Goal: Task Accomplishment & Management: Use online tool/utility

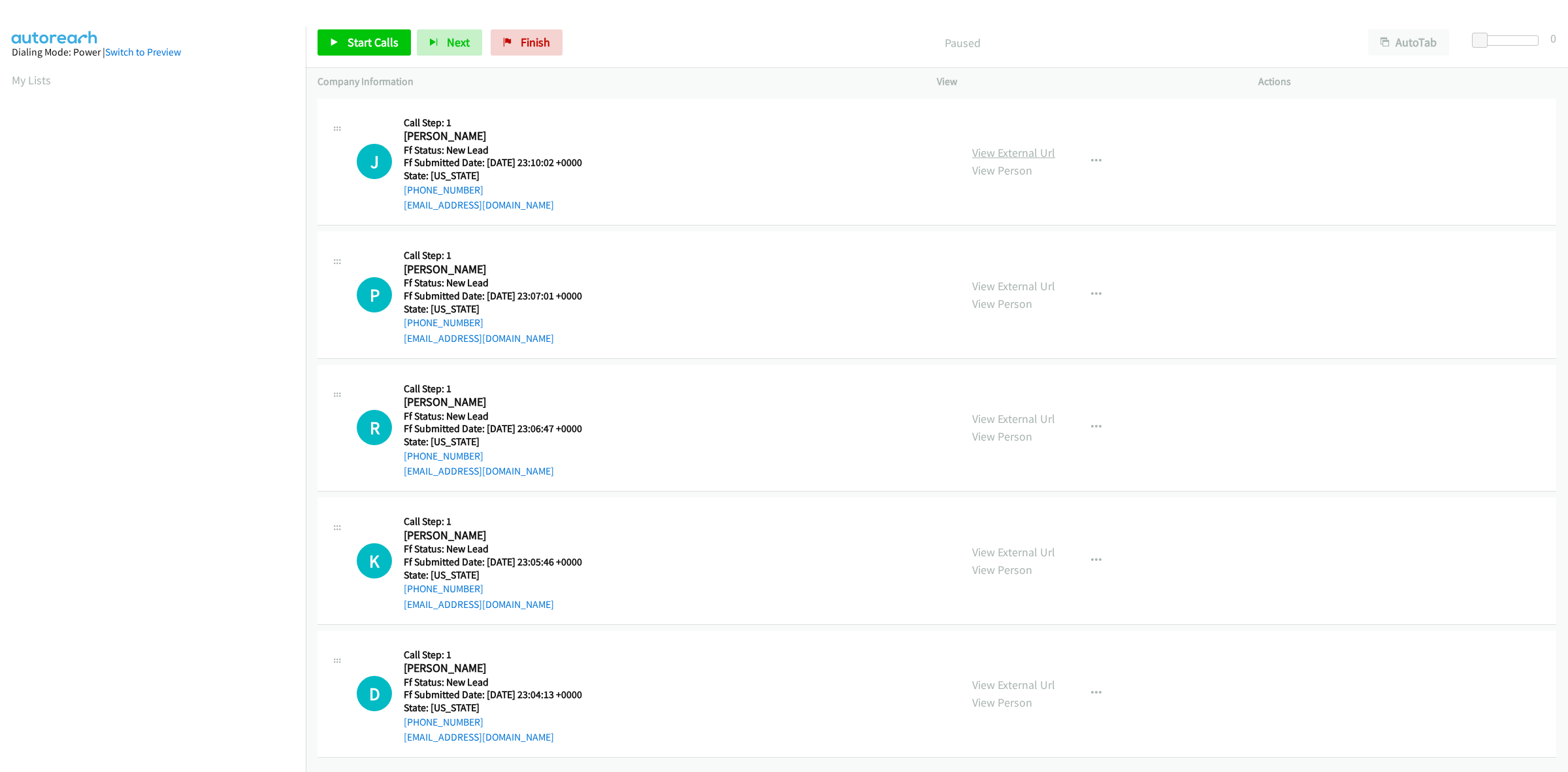
click at [1021, 148] on link "View External Url" at bounding box center [1014, 153] width 83 height 15
click at [1006, 290] on link "View External Url" at bounding box center [1014, 286] width 83 height 15
click at [997, 423] on link "View External Url" at bounding box center [1014, 418] width 83 height 15
click at [1029, 554] on link "View External Url" at bounding box center [1014, 552] width 83 height 15
click at [340, 40] on link "Start Calls" at bounding box center [365, 42] width 94 height 26
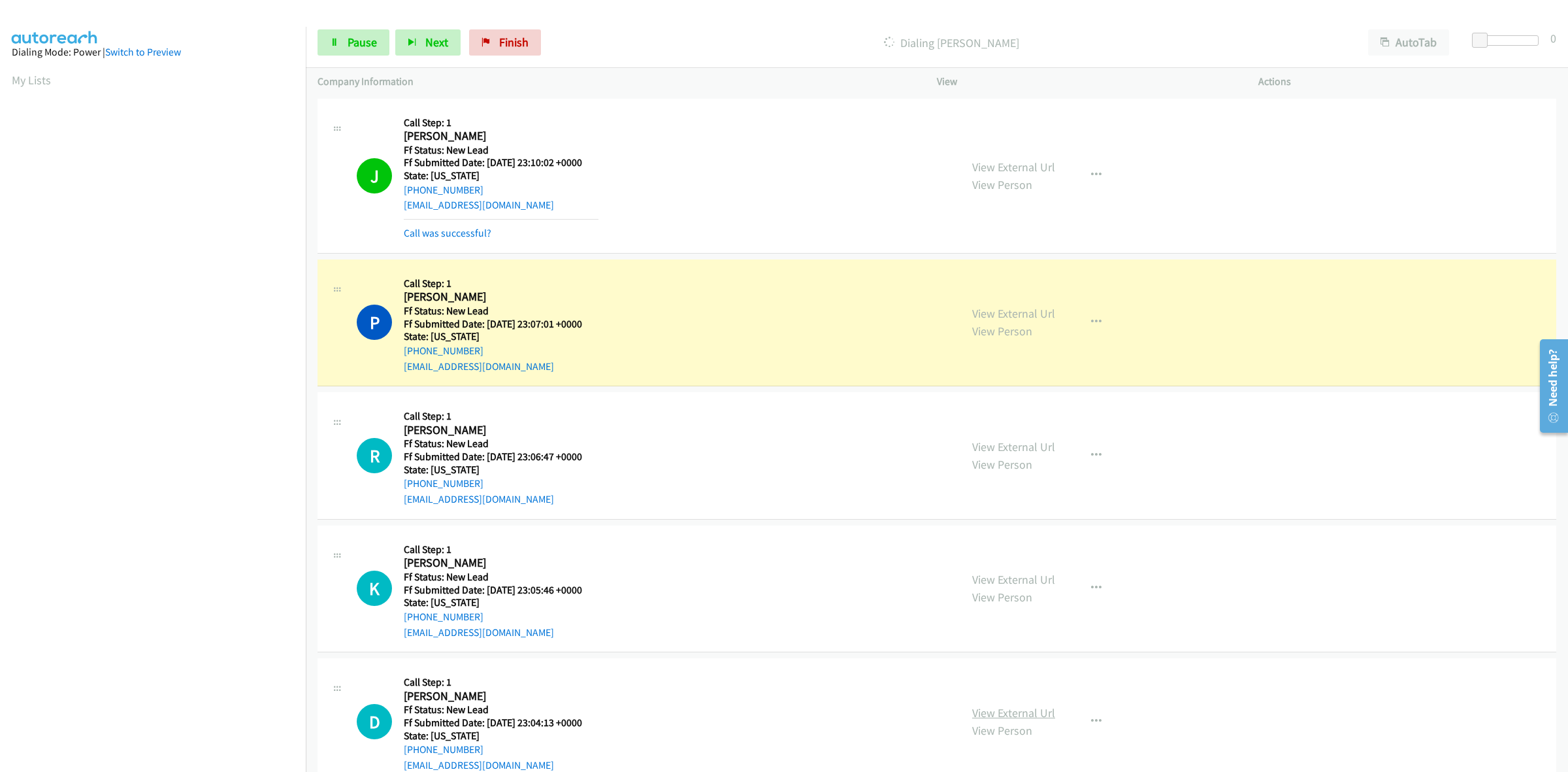
click at [993, 716] on link "View External Url" at bounding box center [1014, 713] width 83 height 15
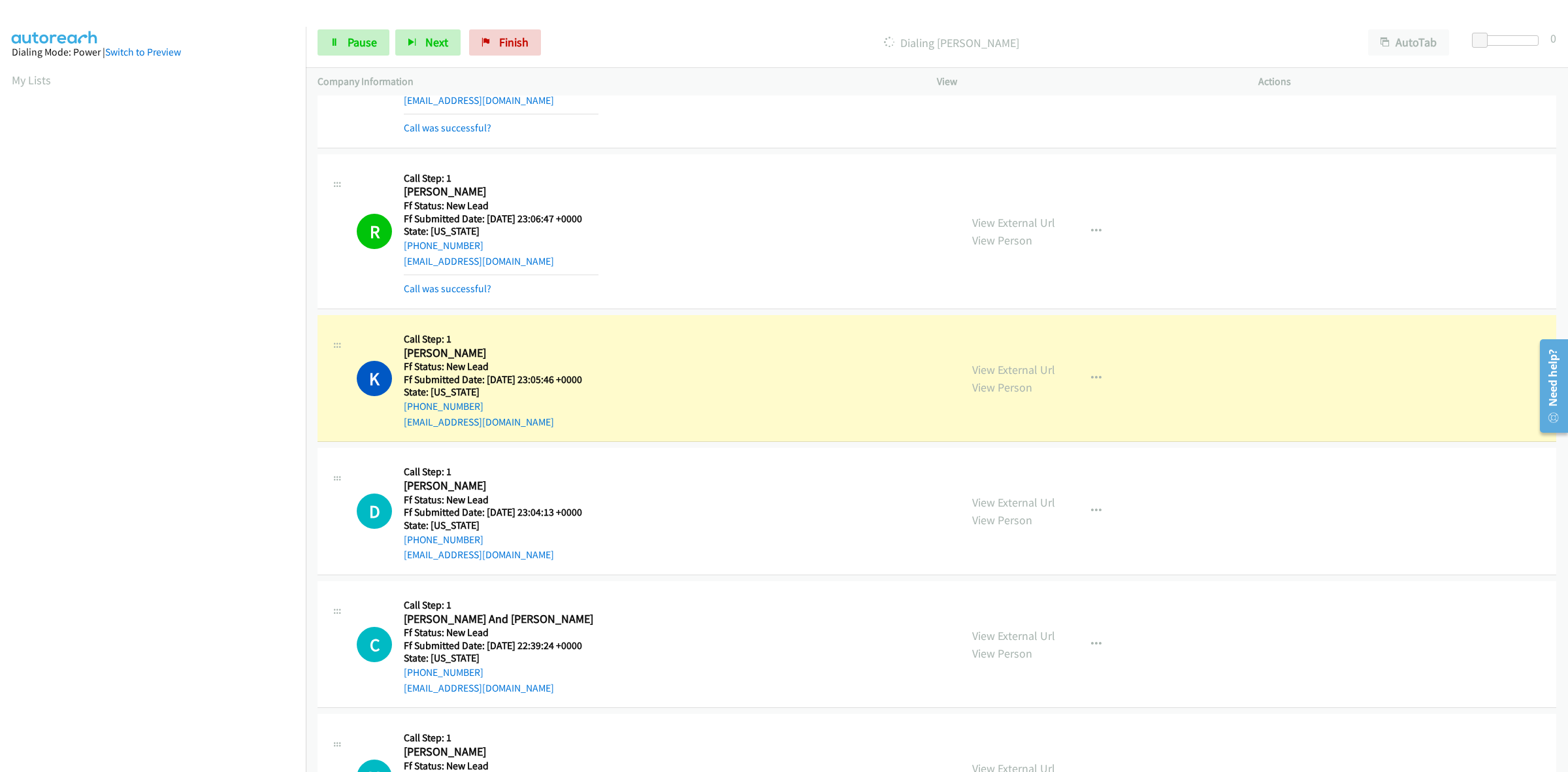
scroll to position [309, 0]
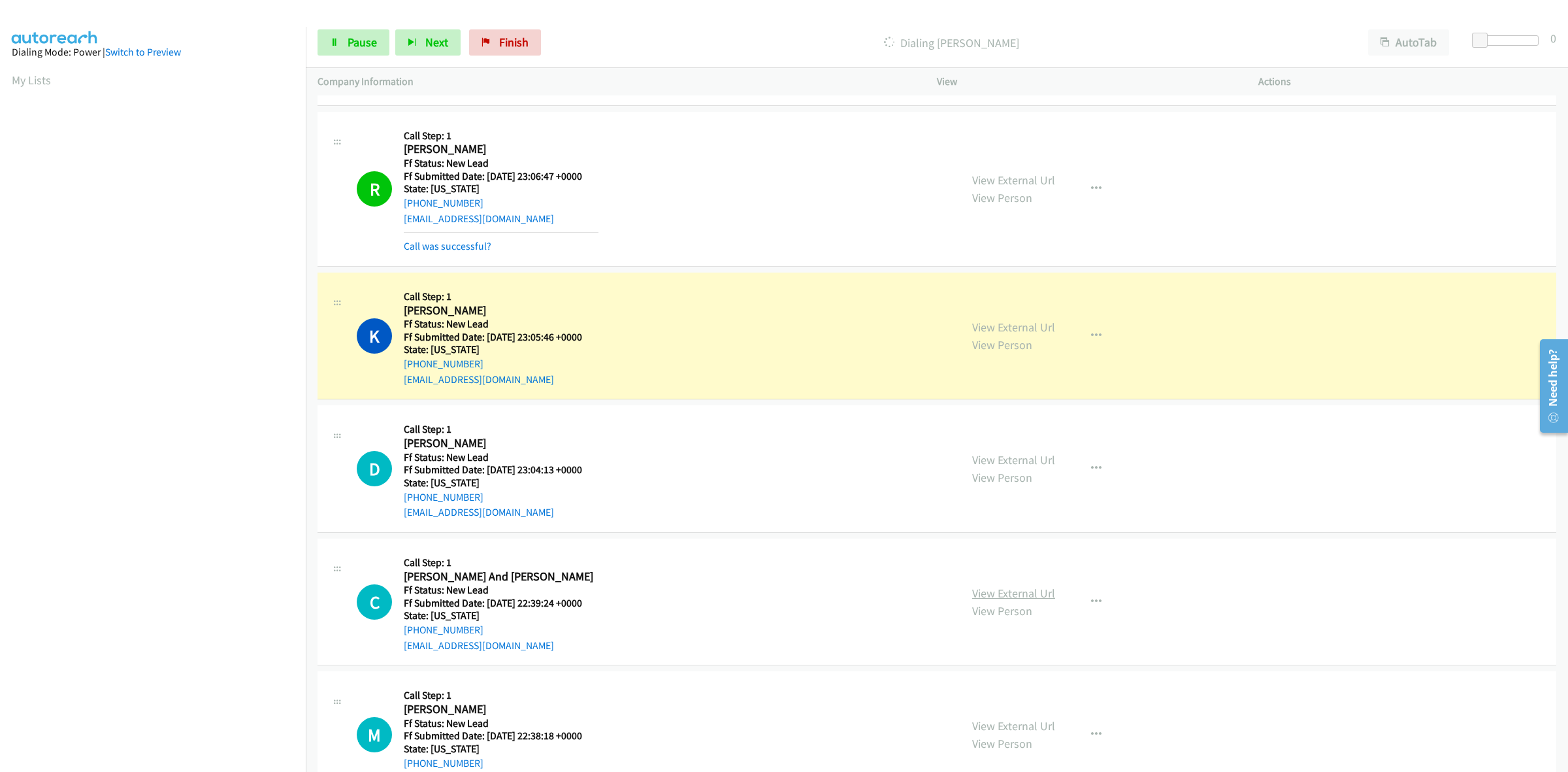
click at [1007, 587] on link "View External Url" at bounding box center [1014, 593] width 83 height 15
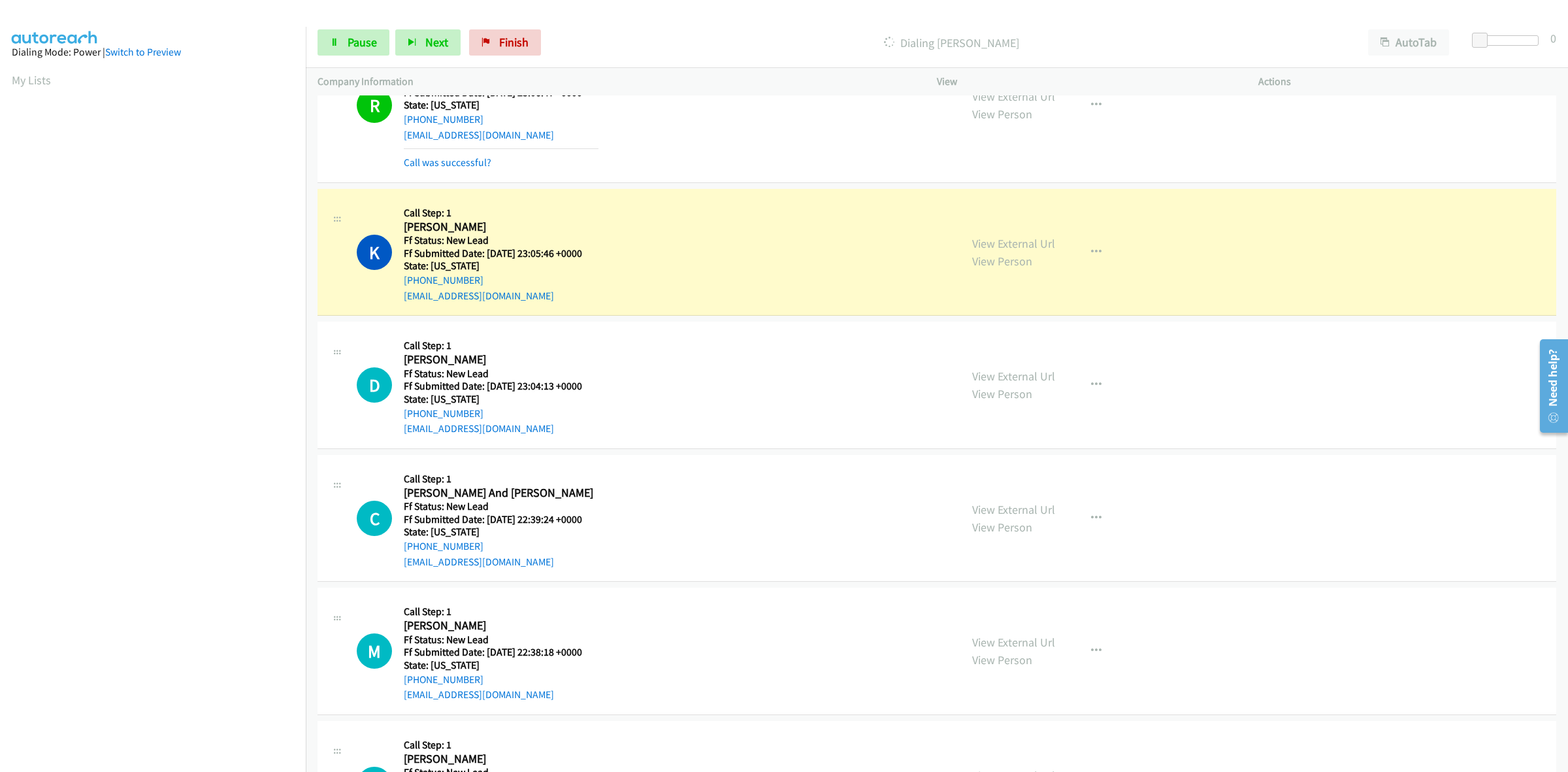
scroll to position [491, 0]
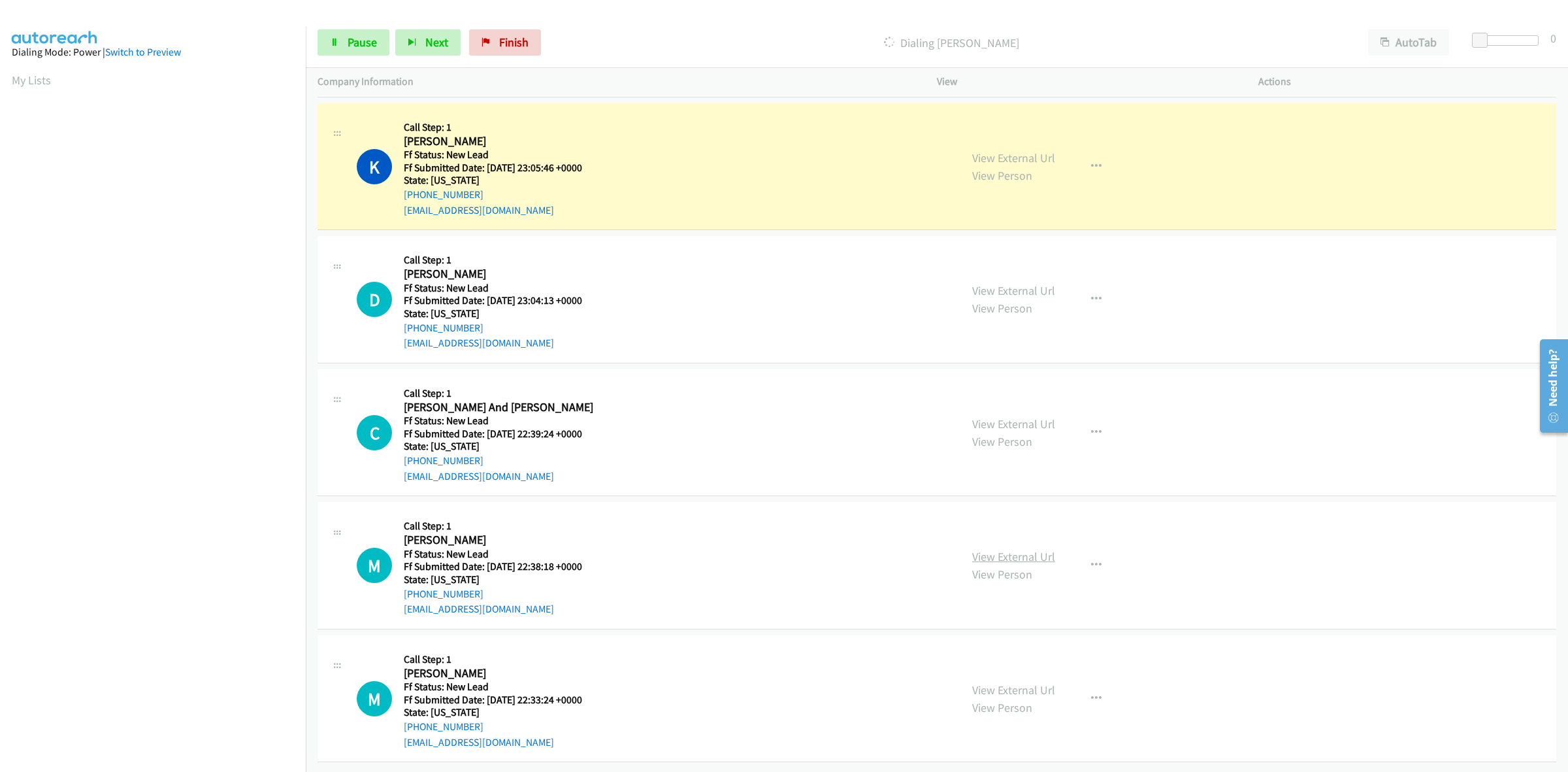
click at [981, 549] on link "View External Url" at bounding box center [1014, 556] width 83 height 15
click at [992, 683] on link "View External Url" at bounding box center [1014, 690] width 83 height 15
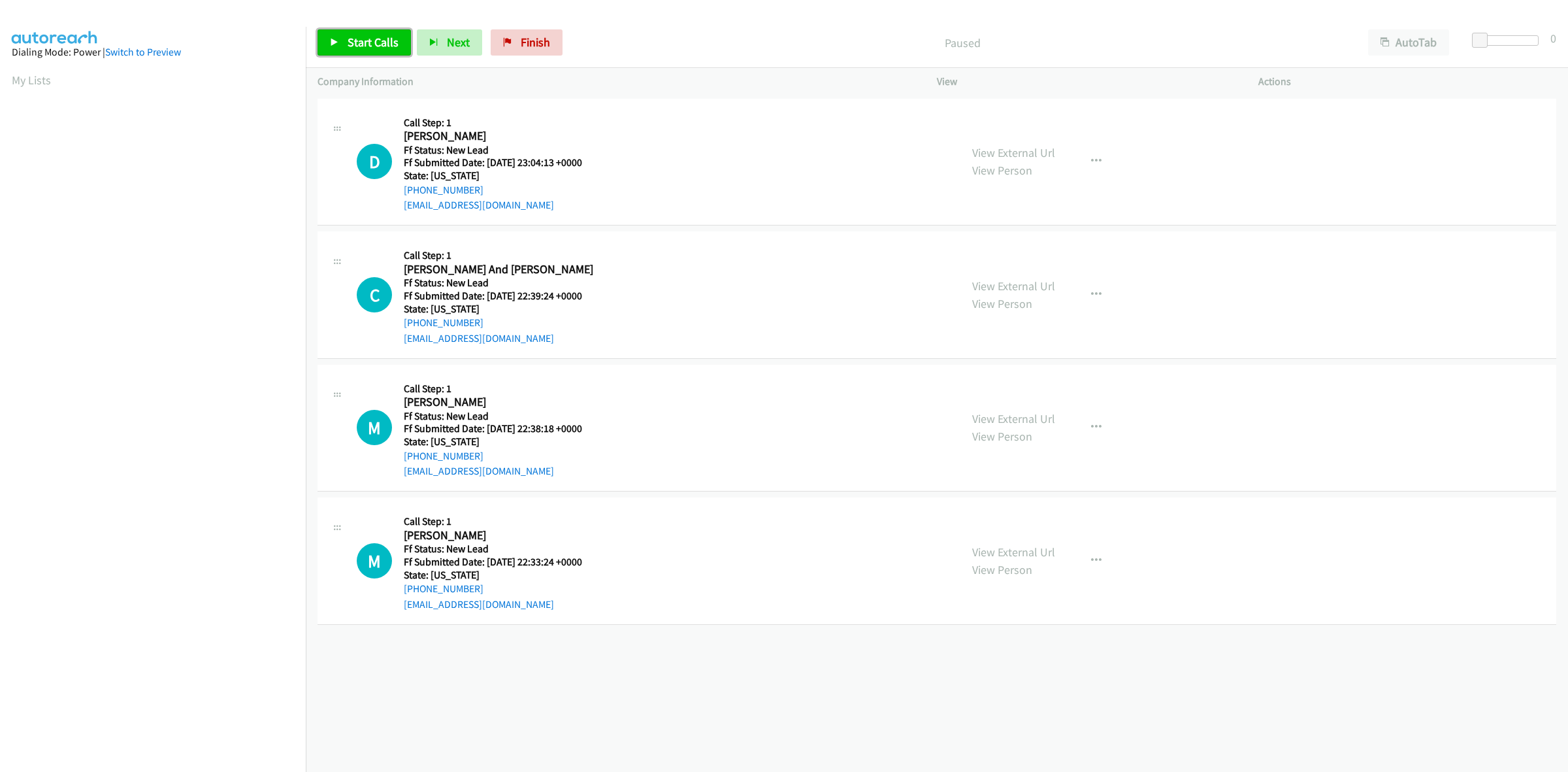
click at [367, 46] on span "Start Calls" at bounding box center [373, 42] width 51 height 15
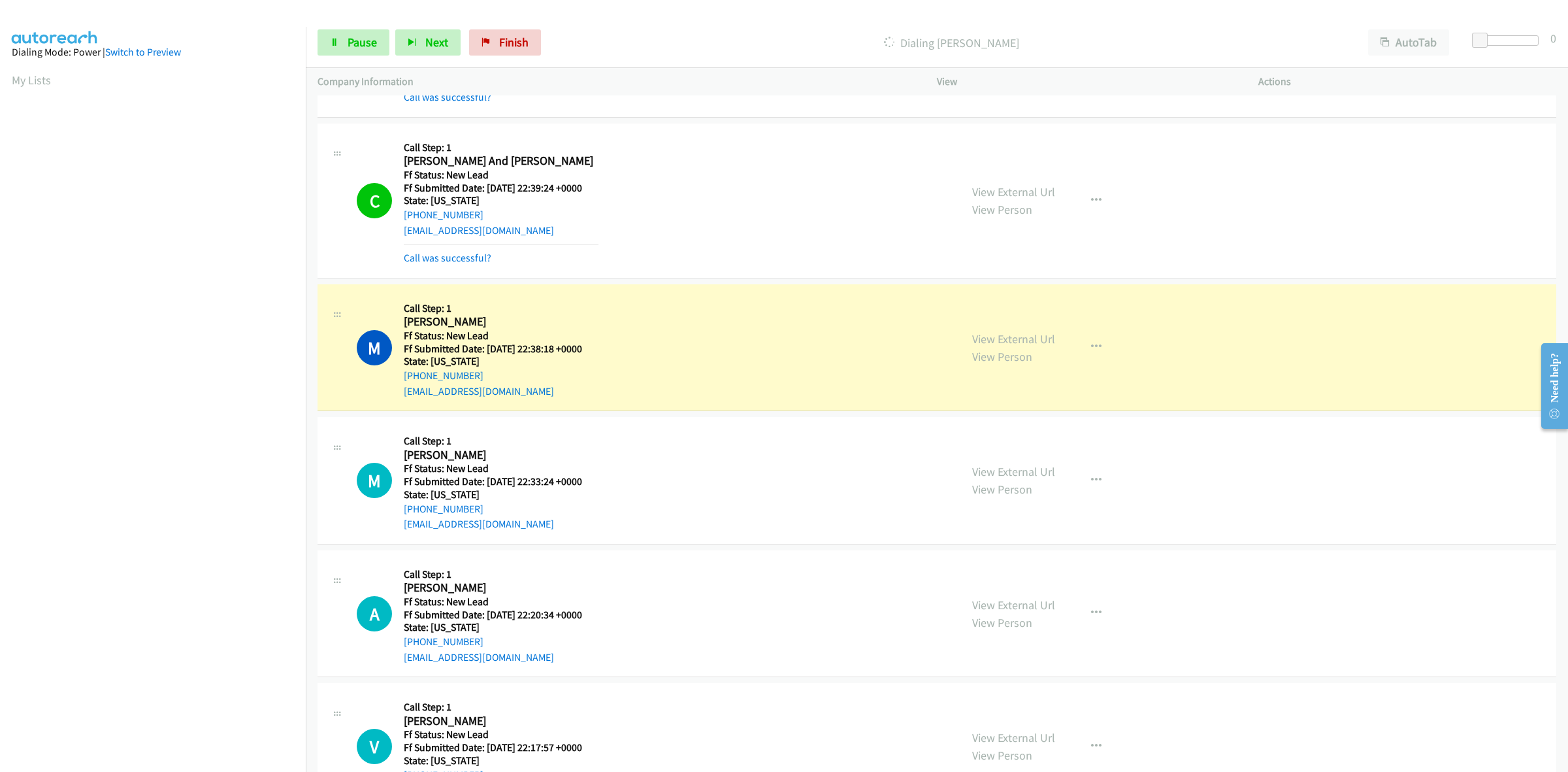
scroll to position [329, 0]
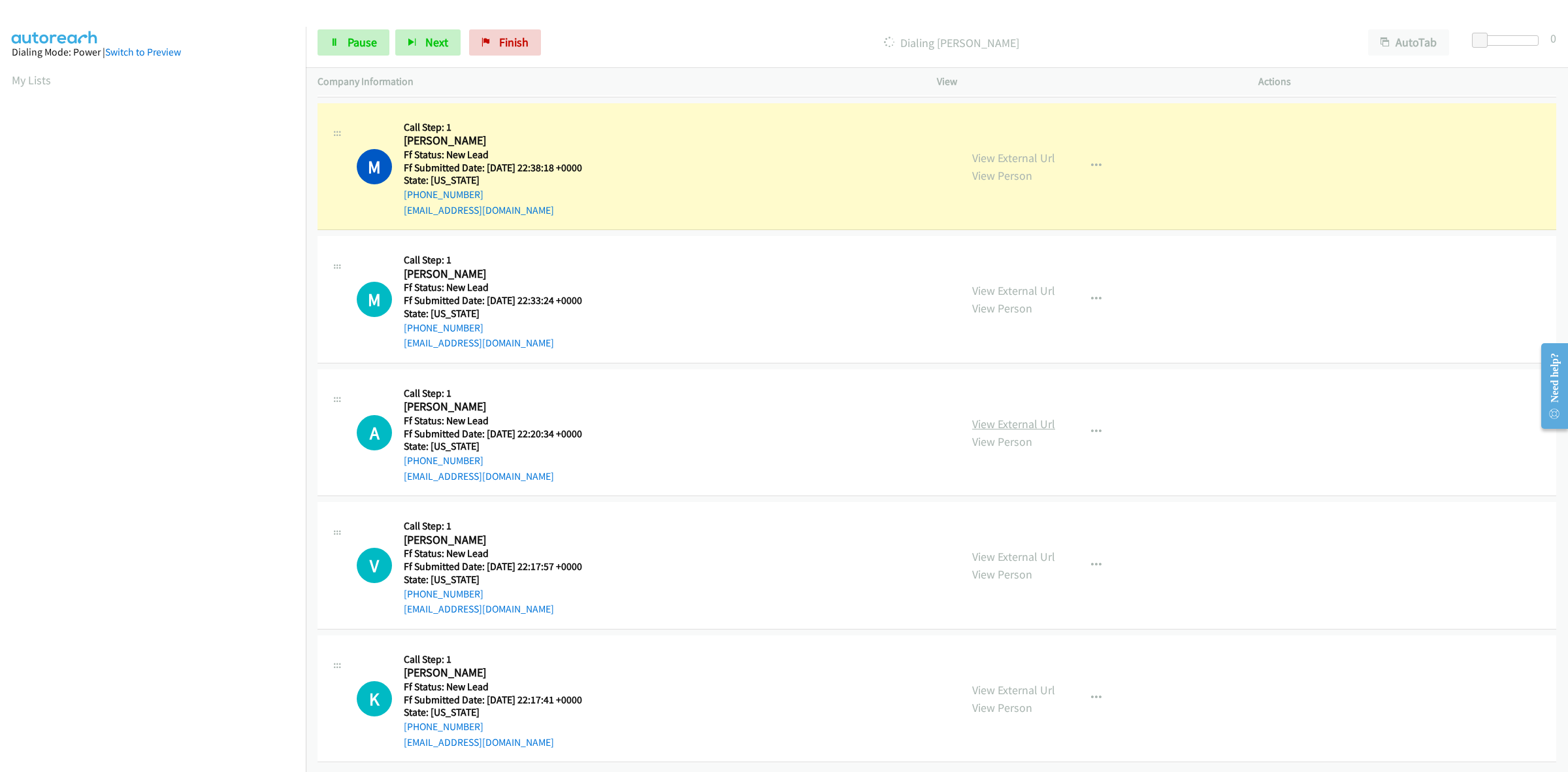
click at [1003, 417] on link "View External Url" at bounding box center [1014, 424] width 83 height 15
click at [997, 549] on link "View External Url" at bounding box center [1014, 556] width 83 height 15
click at [1001, 683] on link "View External Url" at bounding box center [1014, 690] width 83 height 15
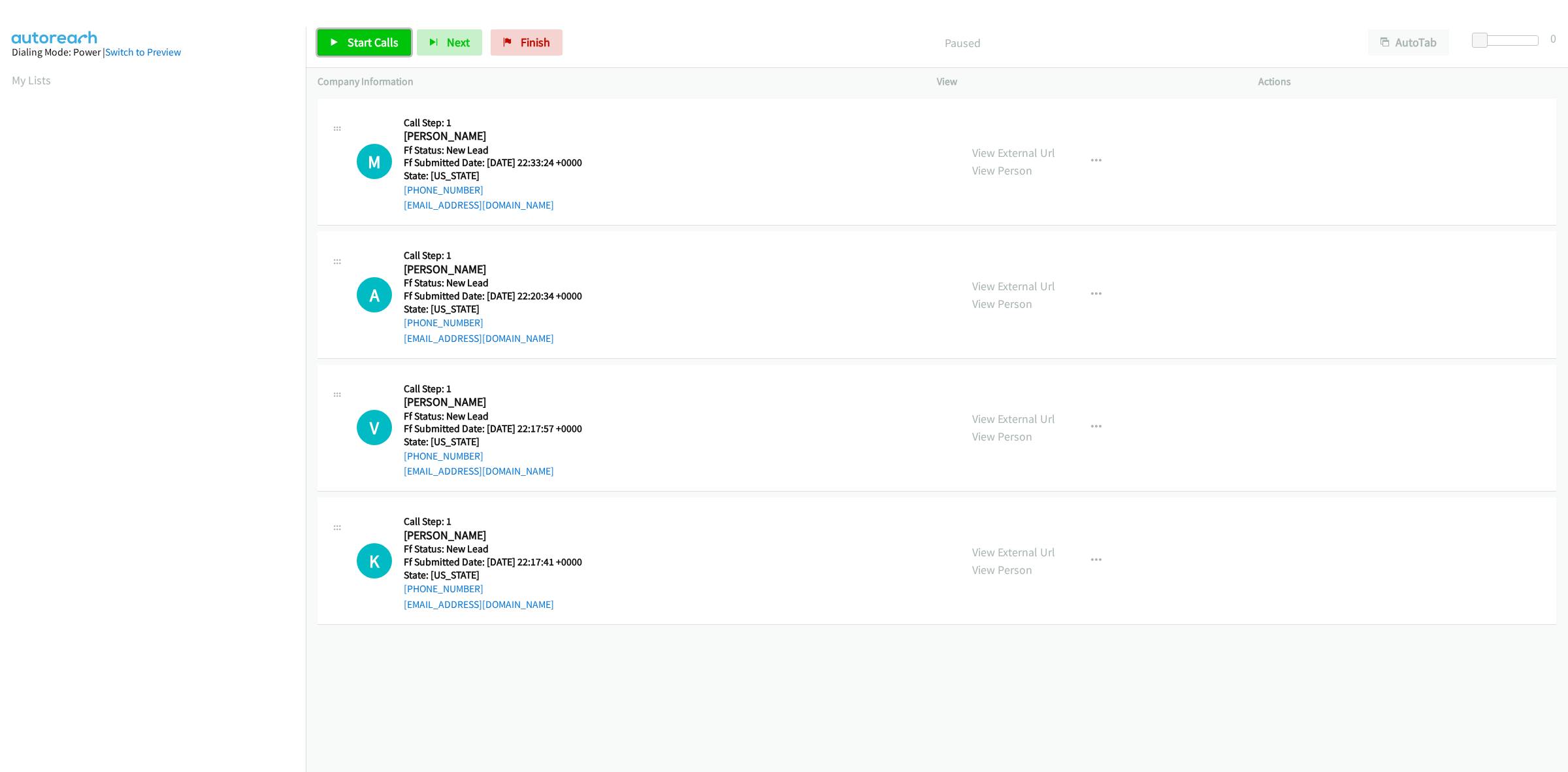
click at [357, 46] on span "Start Calls" at bounding box center [373, 42] width 51 height 15
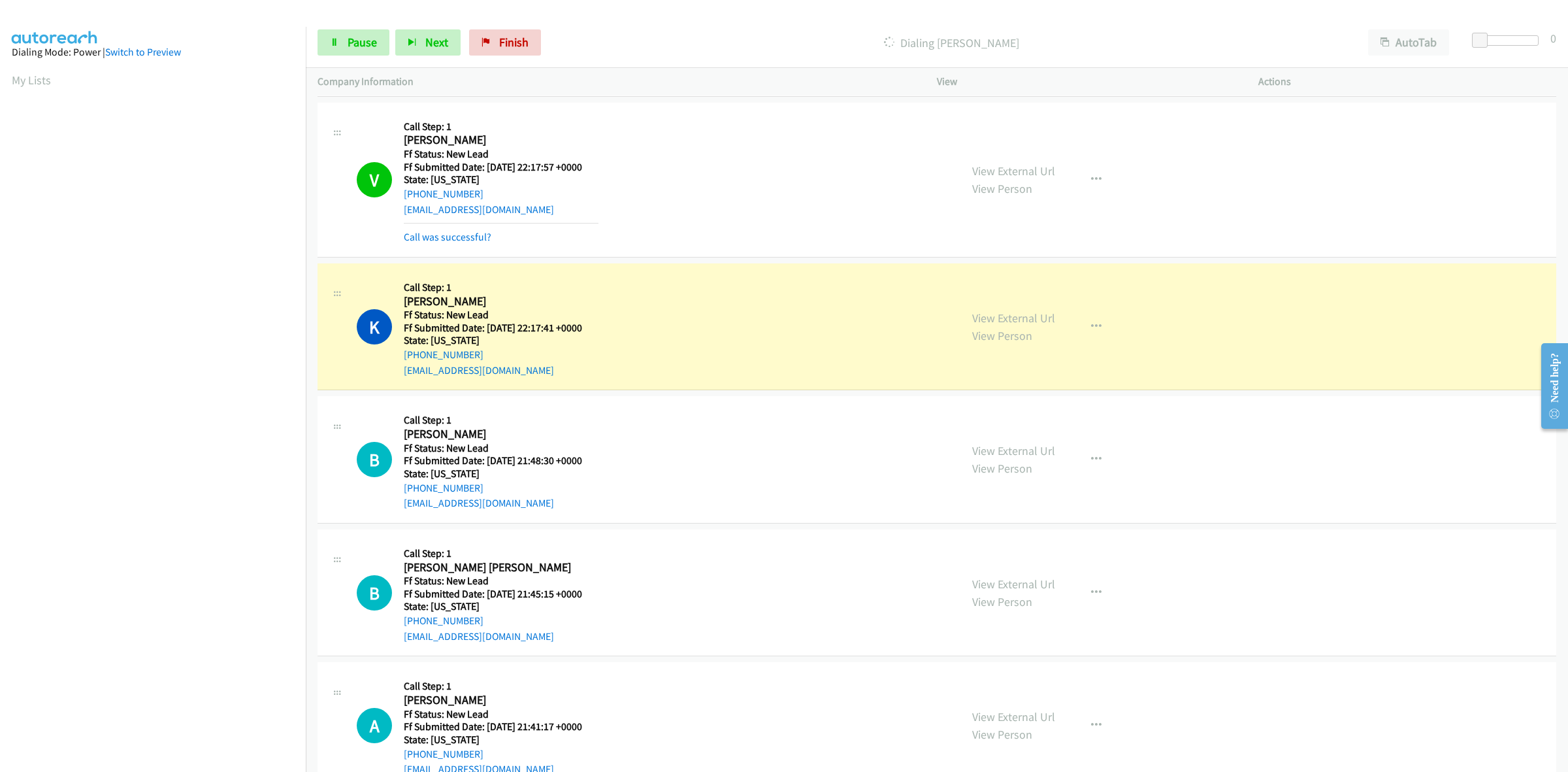
scroll to position [327, 0]
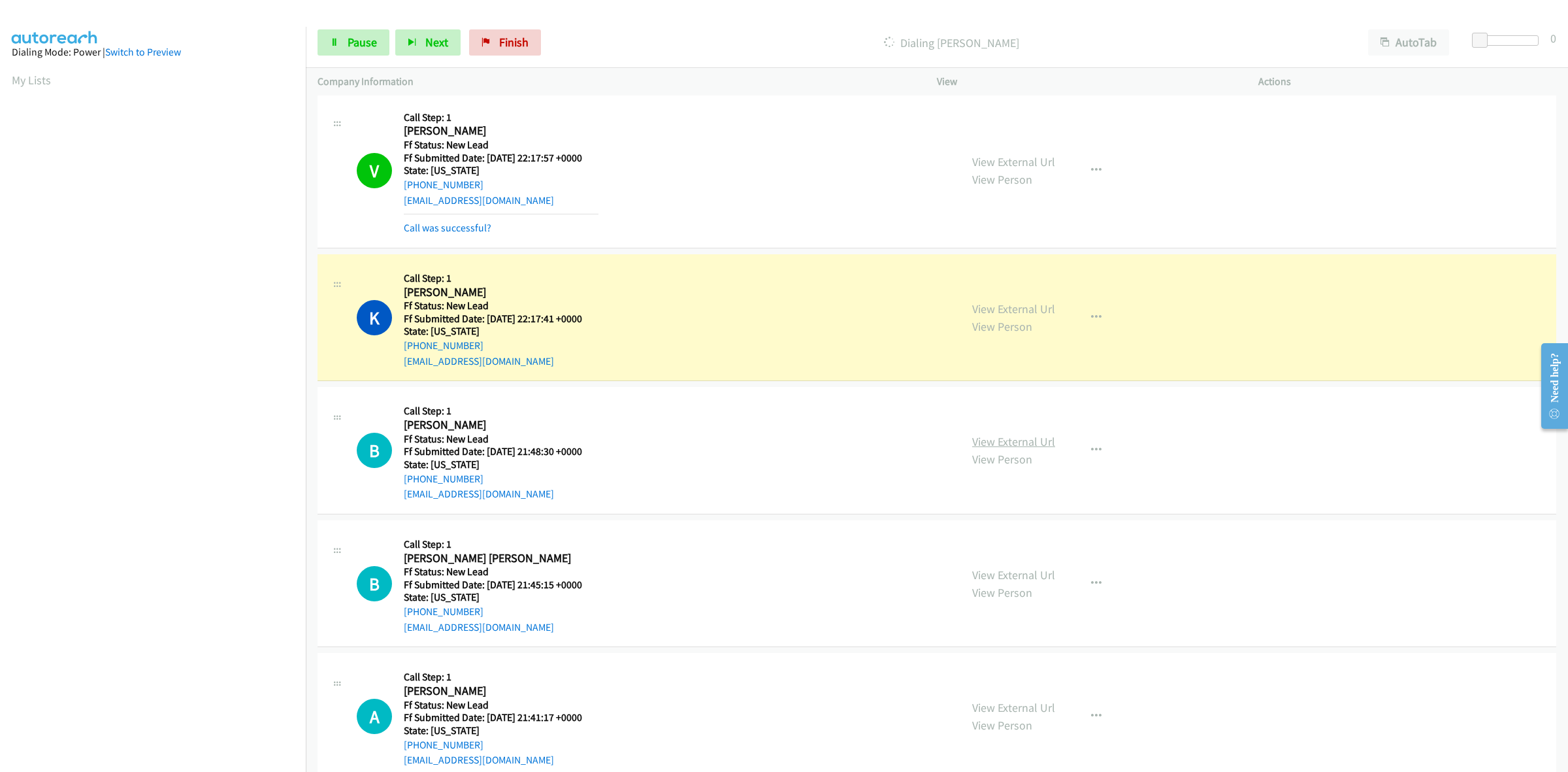
click at [1023, 436] on link "View External Url" at bounding box center [1014, 442] width 83 height 15
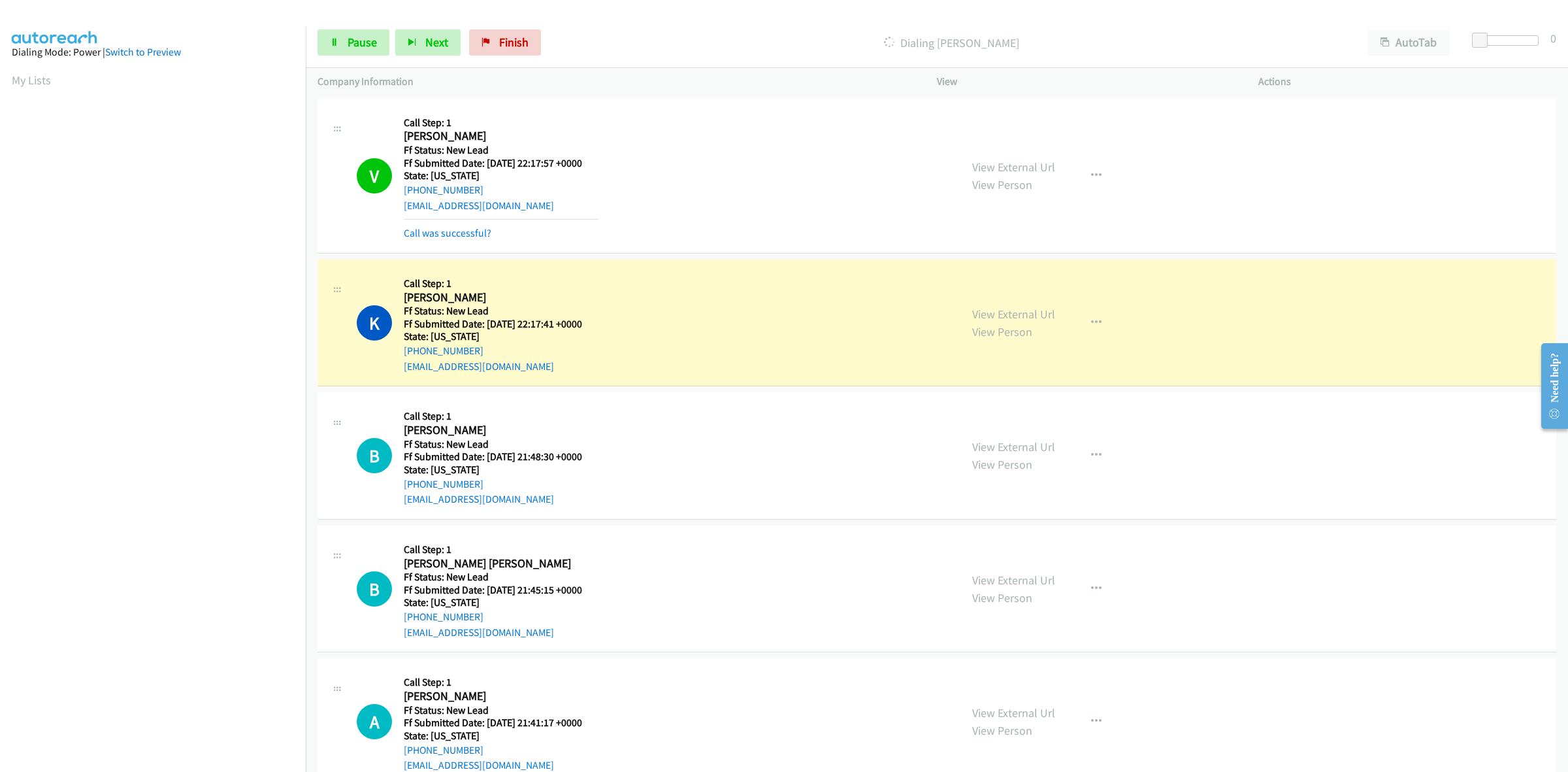
scroll to position [357, 0]
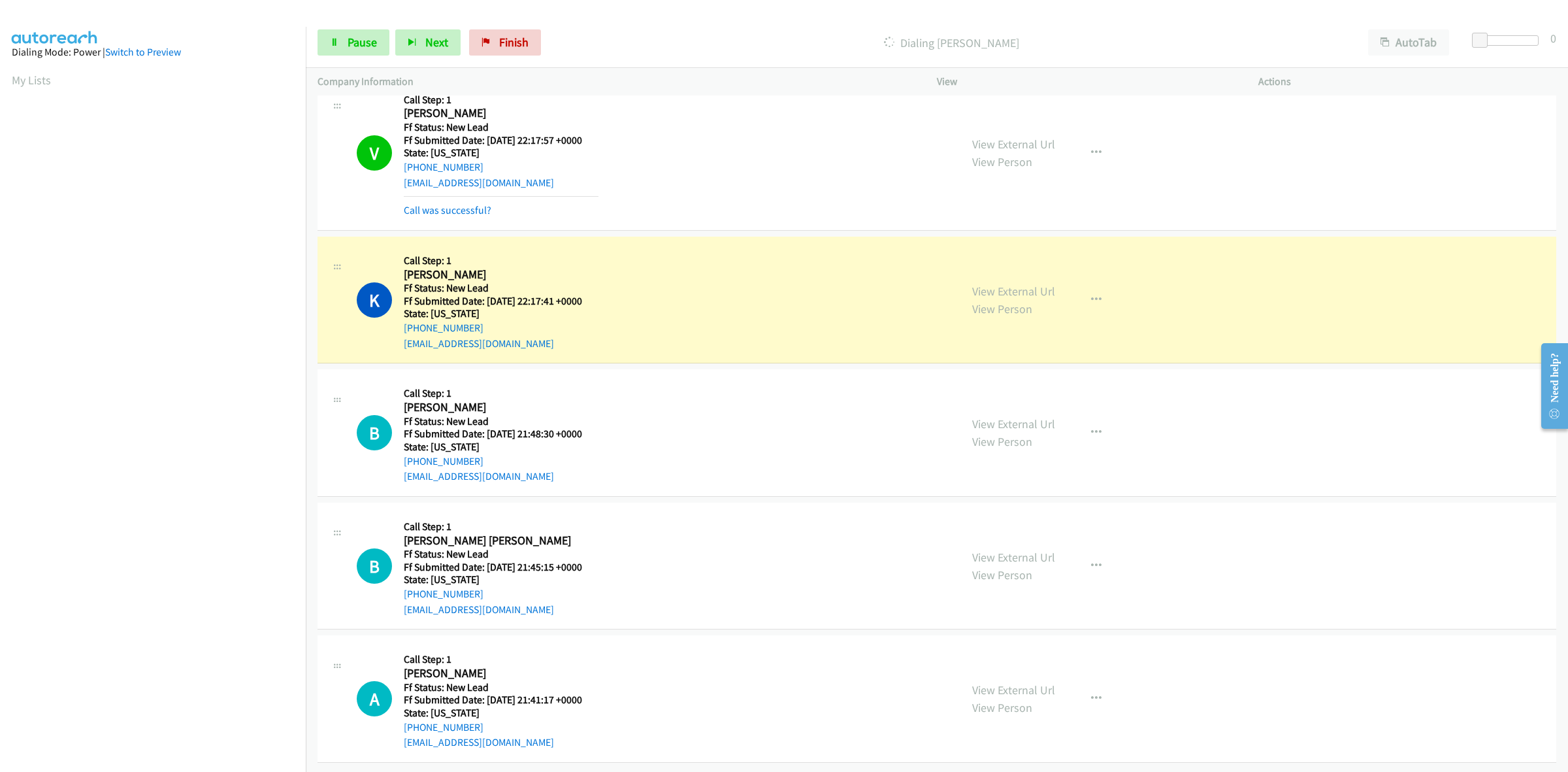
click at [1009, 545] on div "View External Url View Person View External Url Email Schedule/Manage Callback …" at bounding box center [1127, 566] width 333 height 103
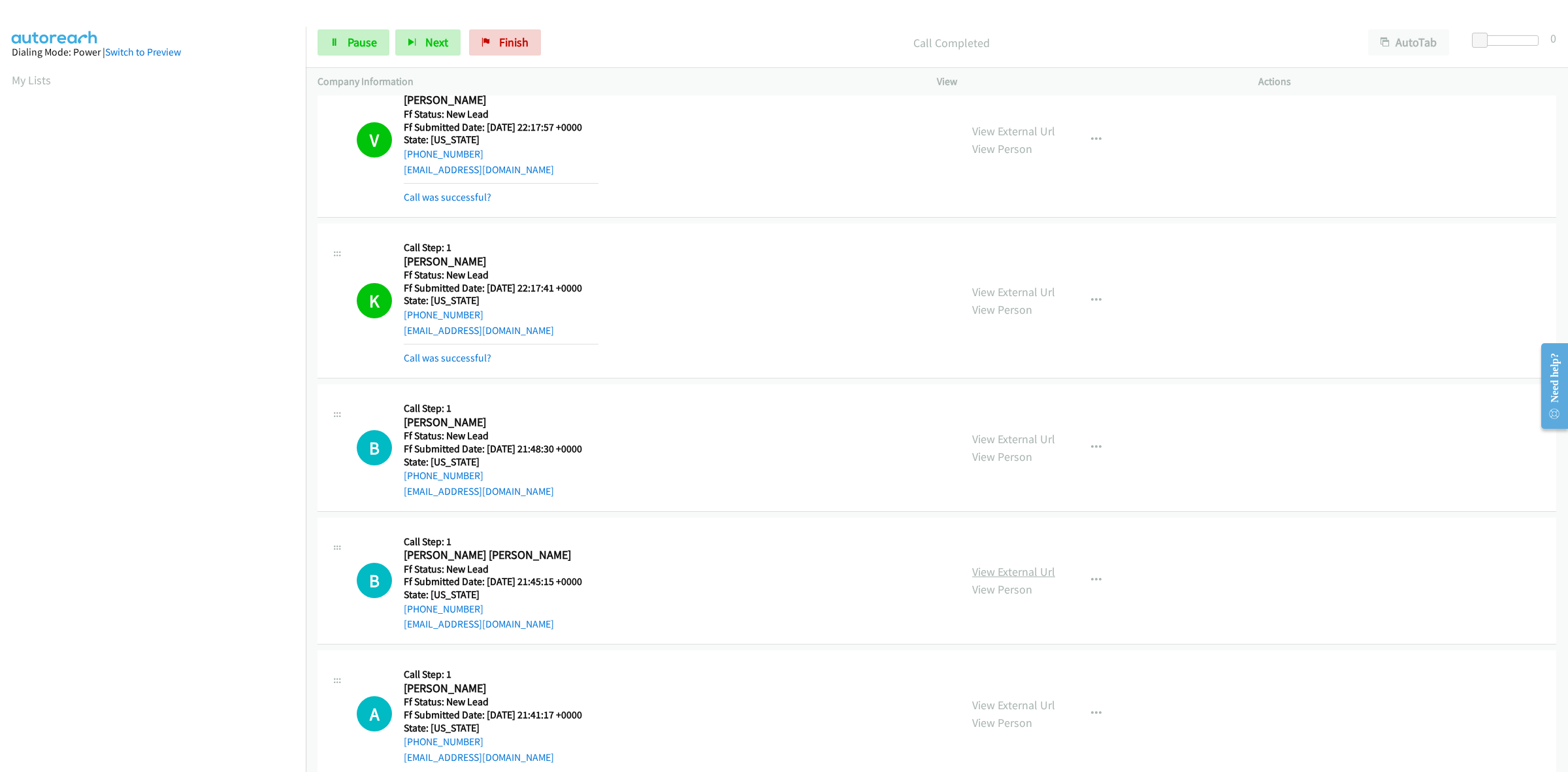
click at [1000, 565] on link "View External Url" at bounding box center [1014, 572] width 83 height 15
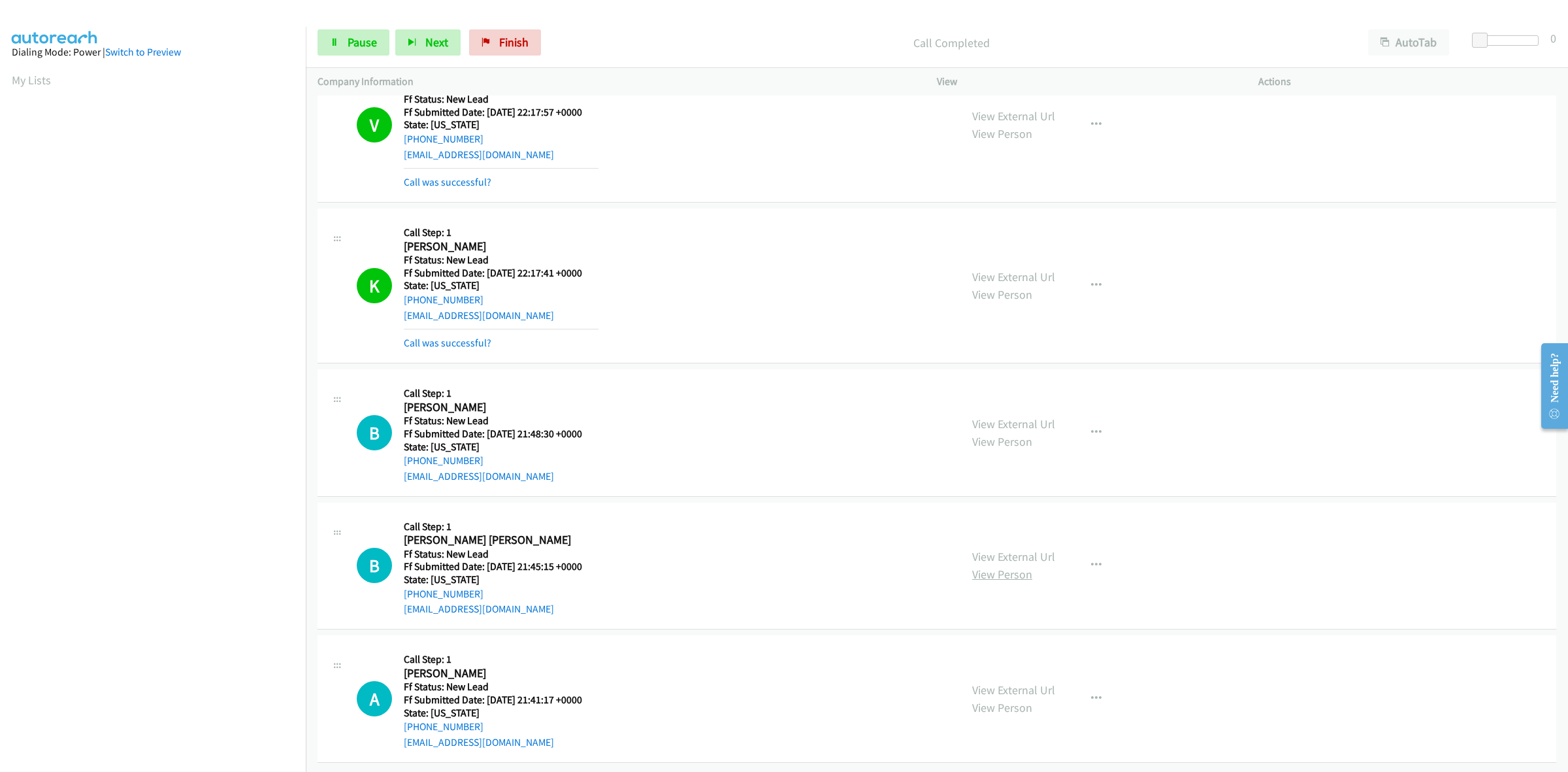
scroll to position [386, 0]
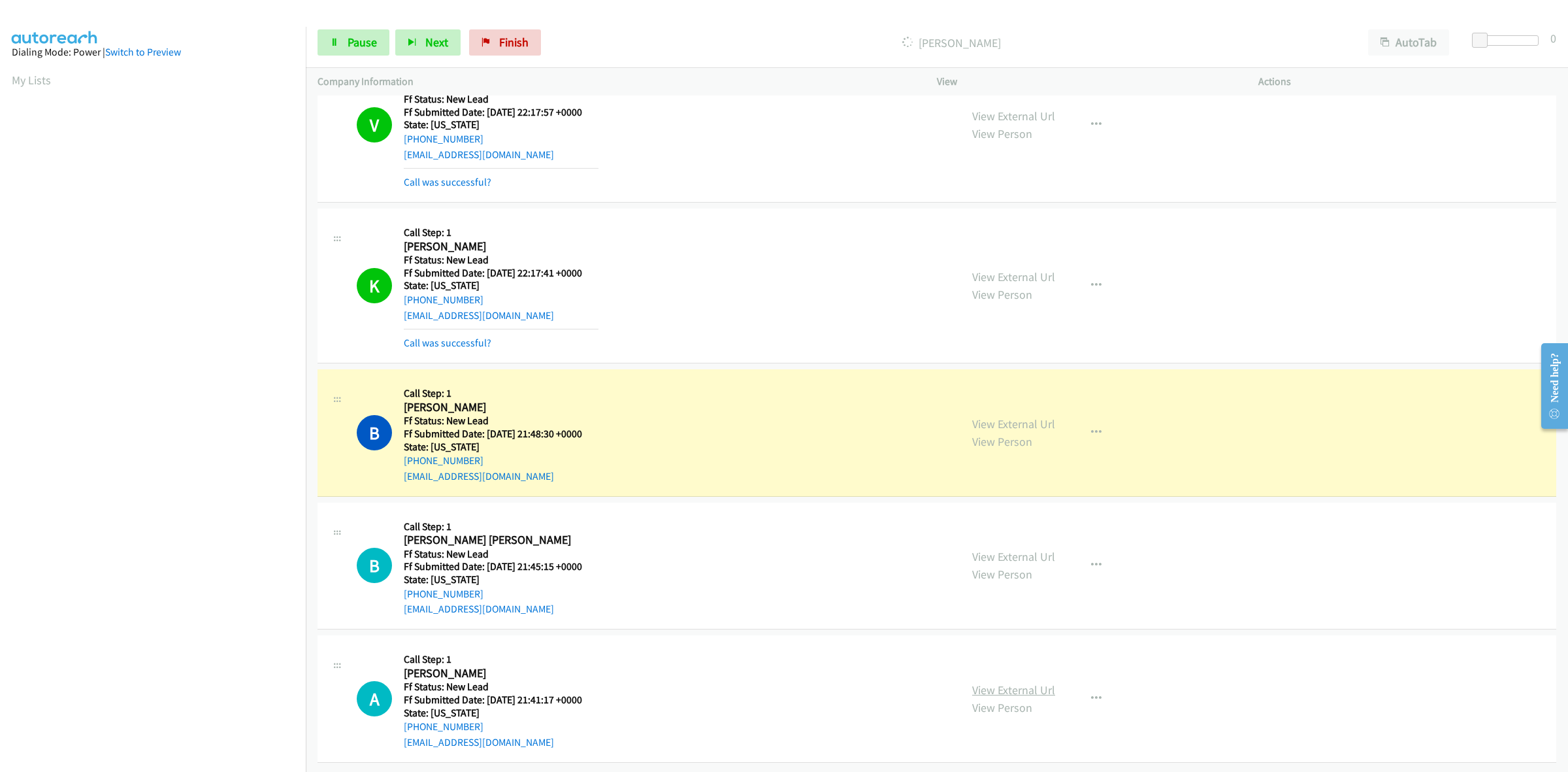
click at [1040, 683] on link "View External Url" at bounding box center [1014, 690] width 83 height 15
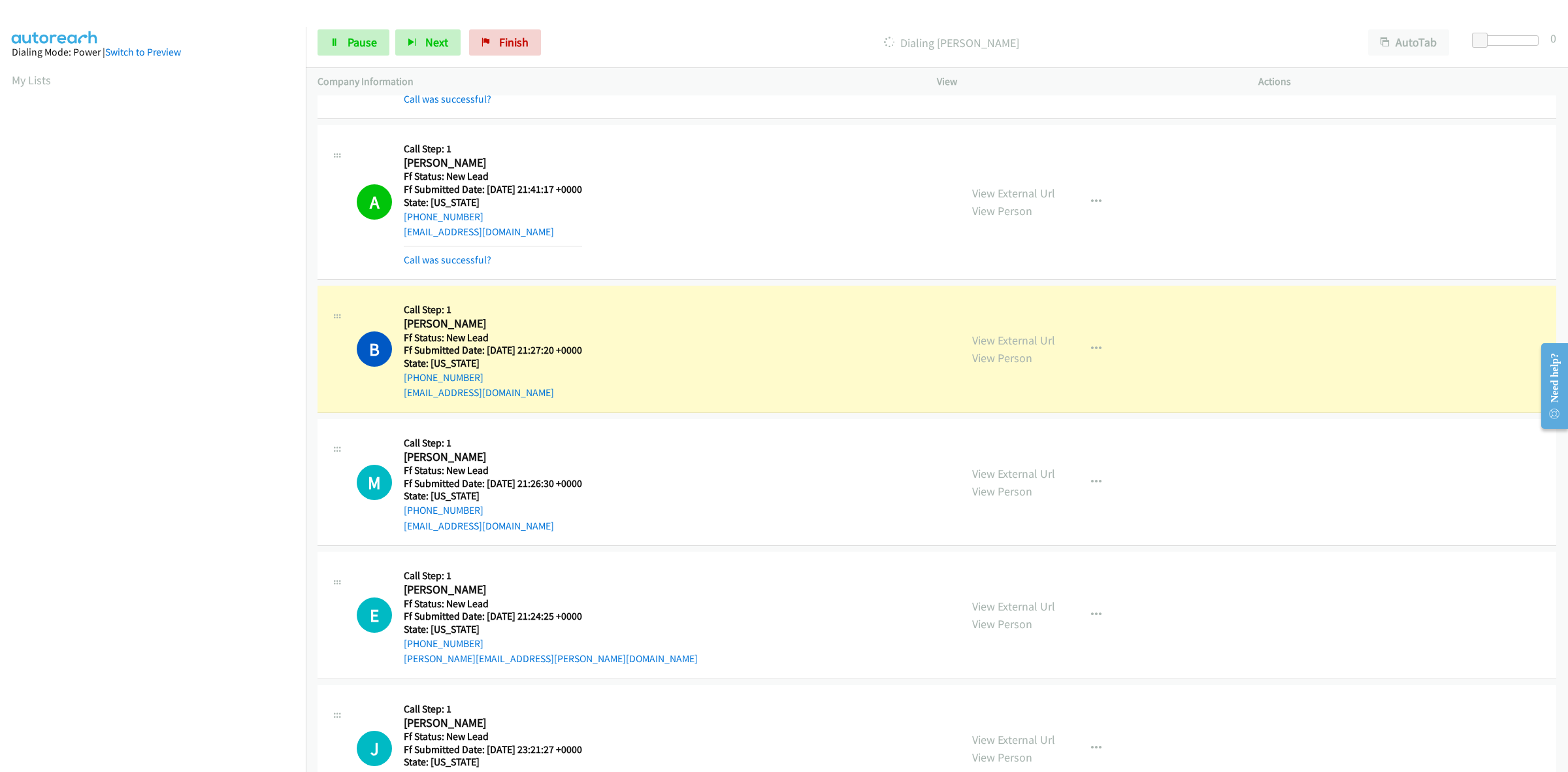
scroll to position [958, 0]
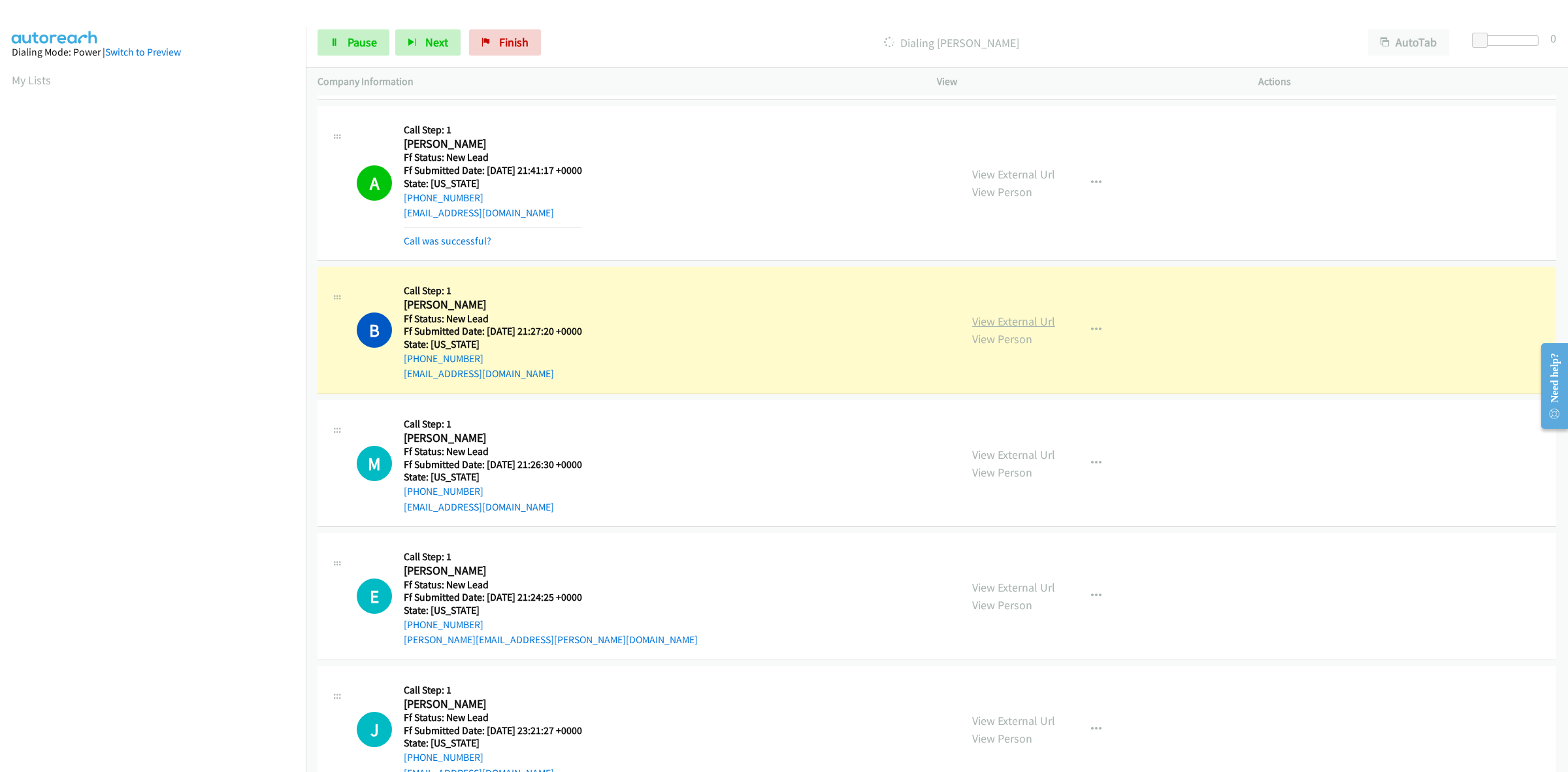
click at [988, 318] on link "View External Url" at bounding box center [1014, 321] width 83 height 15
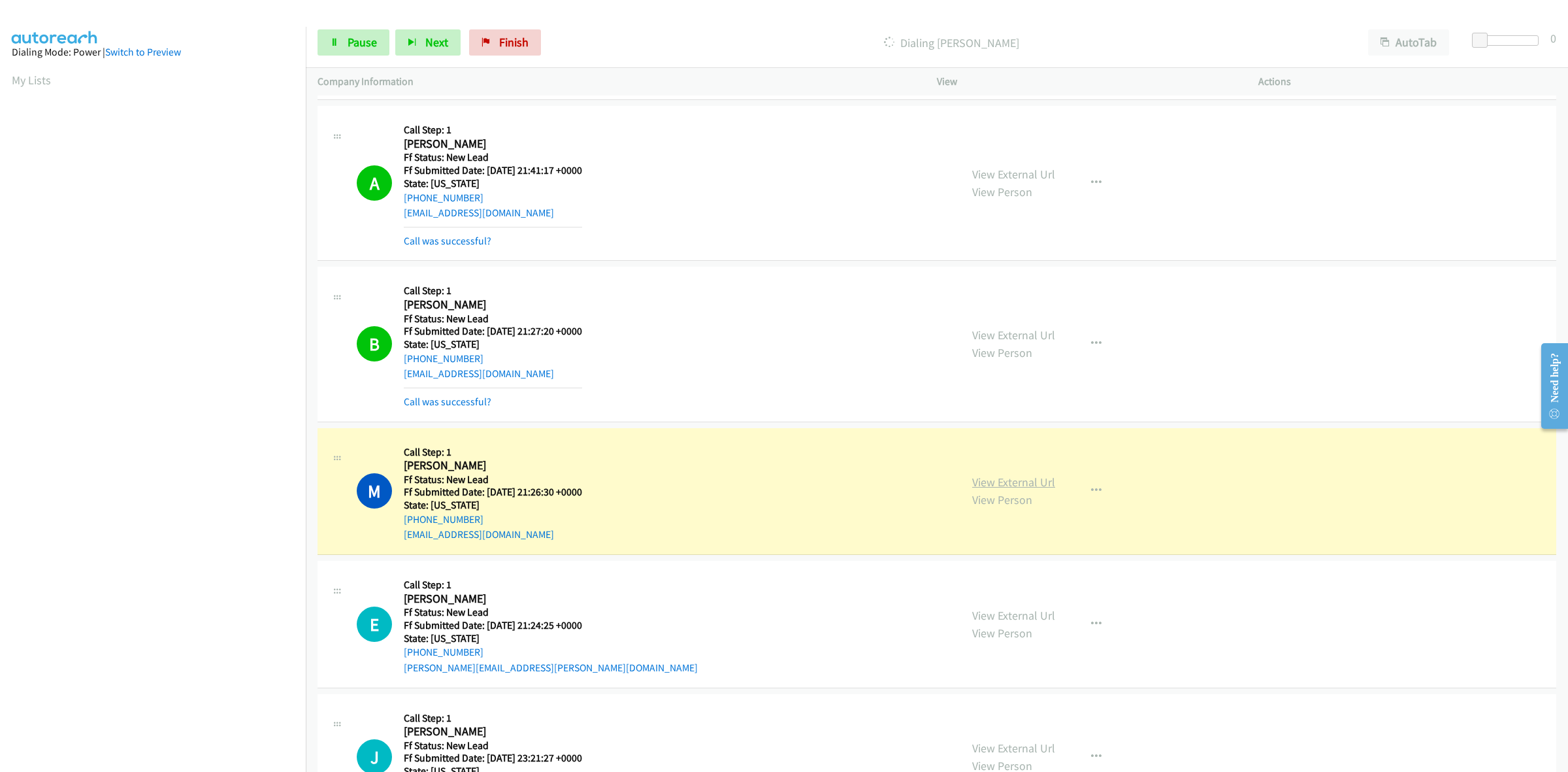
click at [1034, 482] on link "View External Url" at bounding box center [1014, 482] width 83 height 15
click at [1002, 618] on link "View External Url" at bounding box center [1014, 616] width 83 height 15
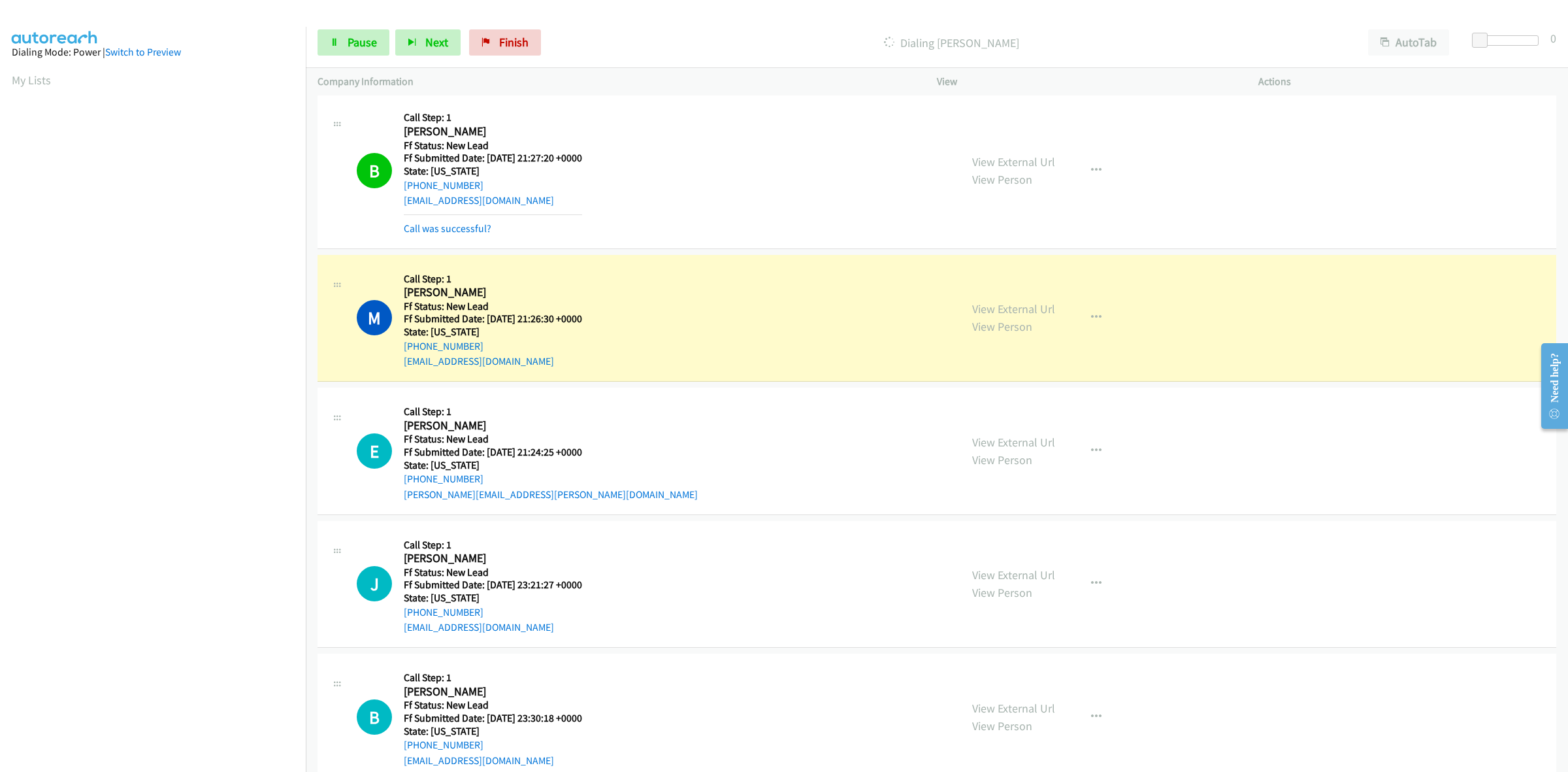
scroll to position [1162, 0]
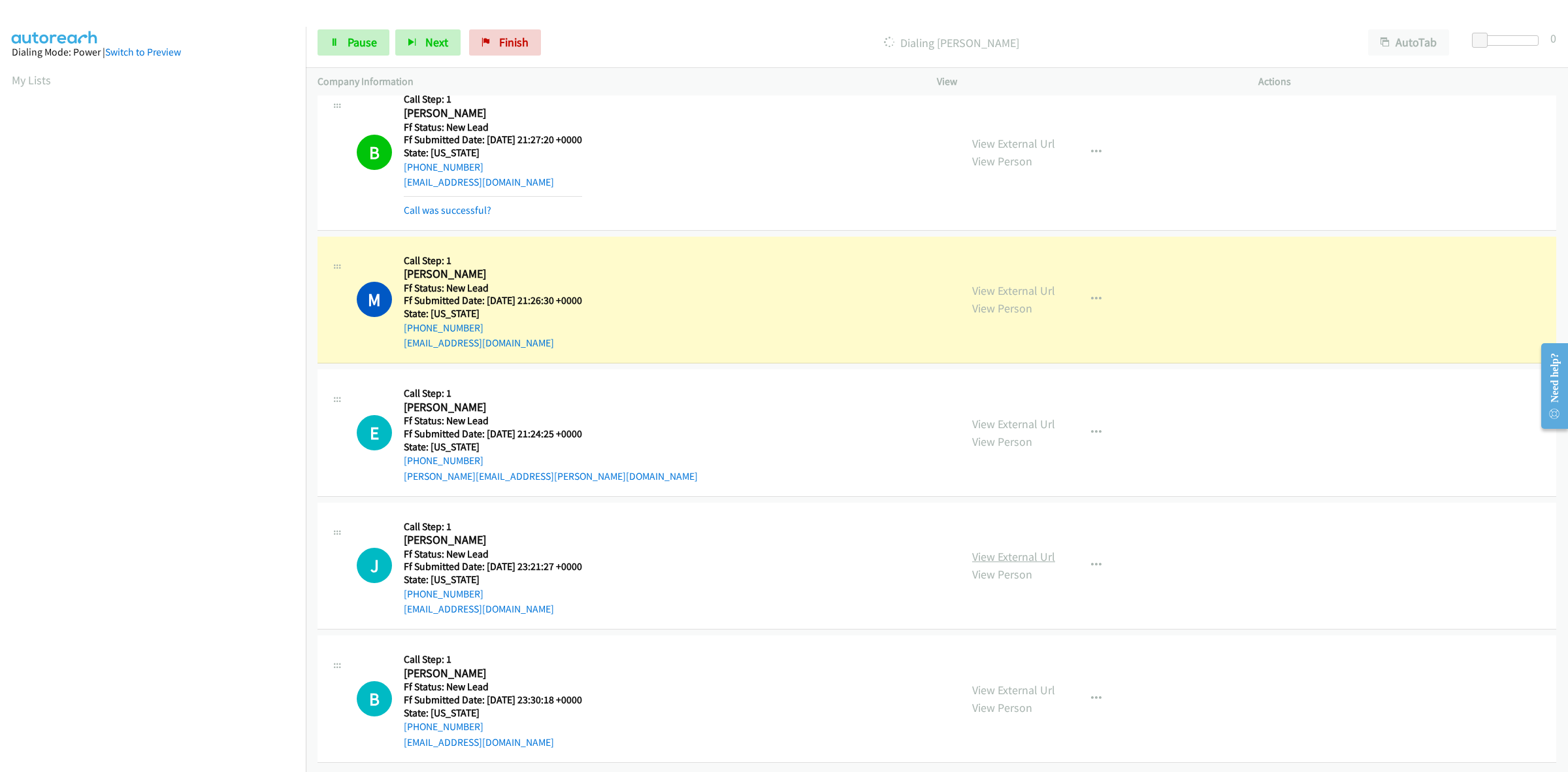
click at [991, 549] on link "View External Url" at bounding box center [1014, 556] width 83 height 15
click at [1017, 683] on link "View External Url" at bounding box center [1014, 690] width 83 height 15
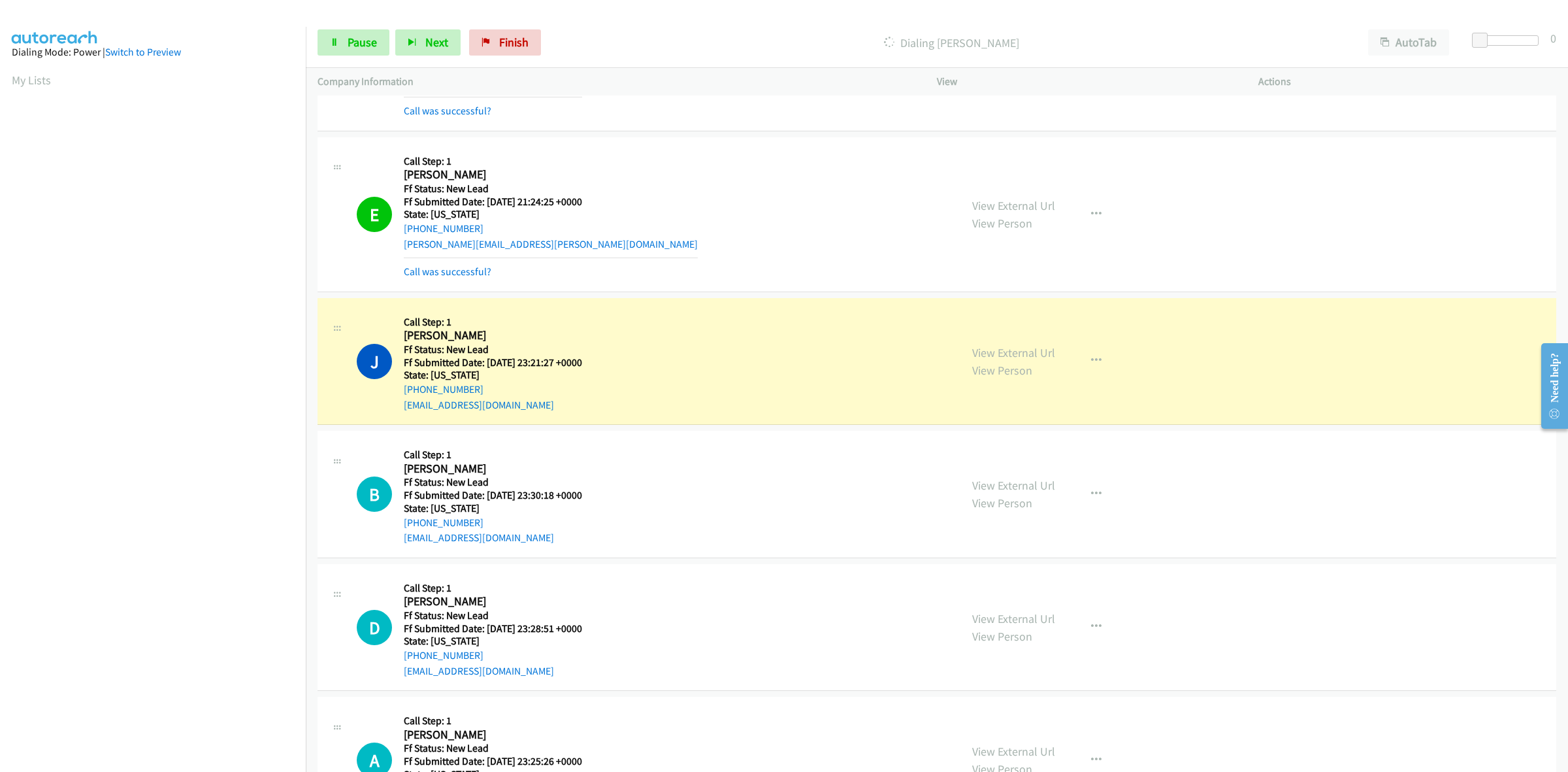
scroll to position [1489, 0]
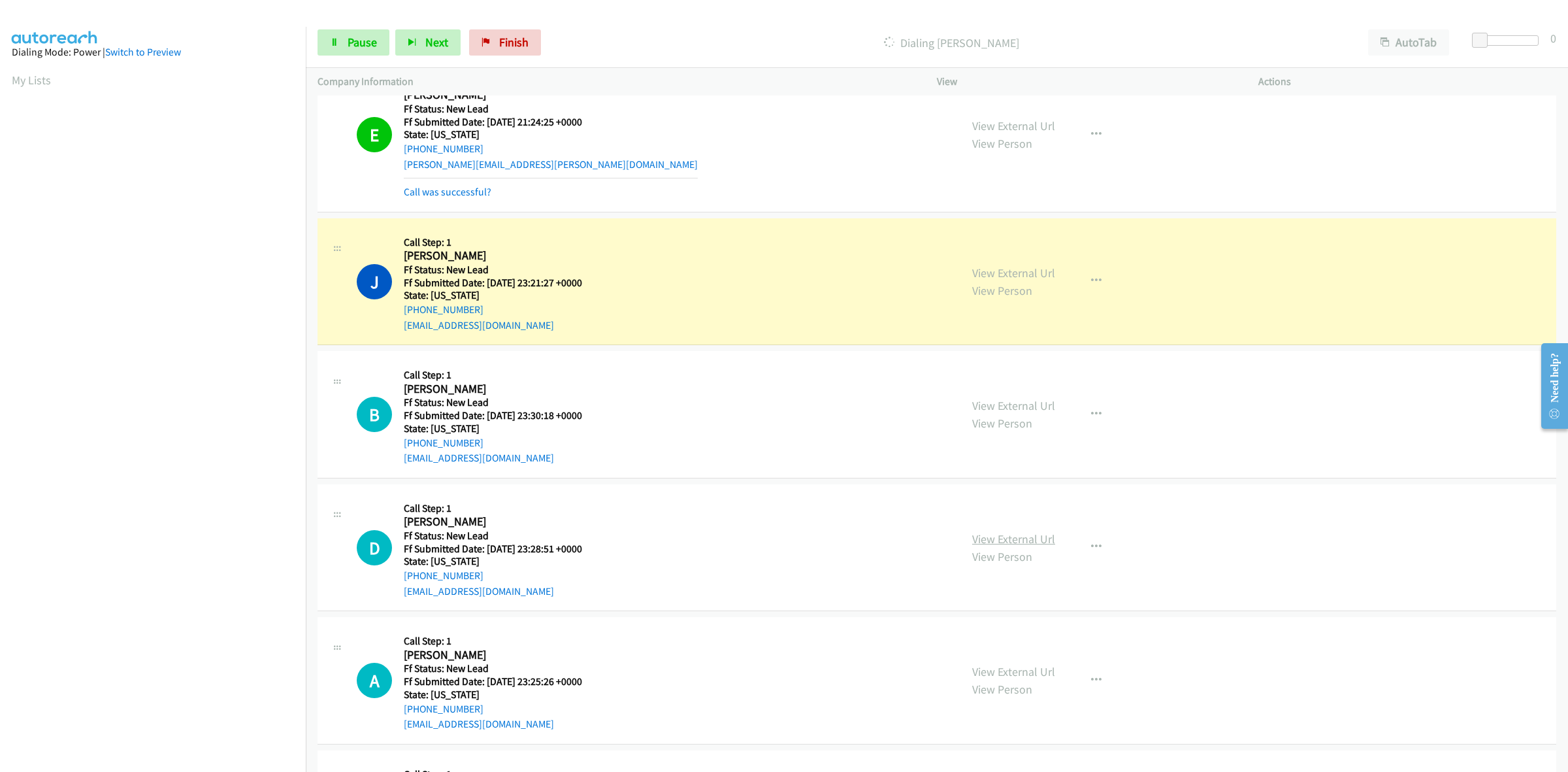
click at [1001, 538] on link "View External Url" at bounding box center [1014, 539] width 83 height 15
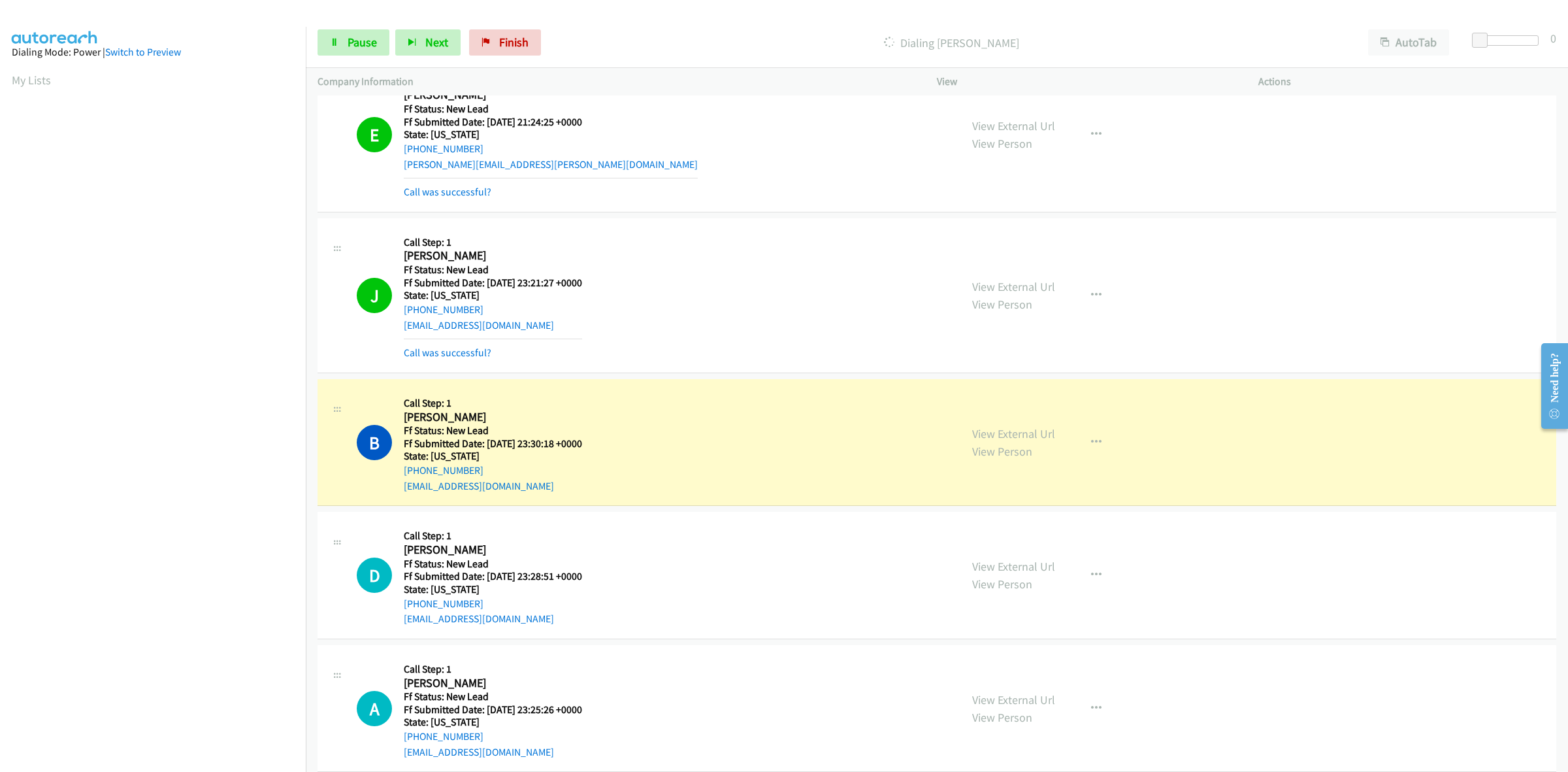
scroll to position [1646, 0]
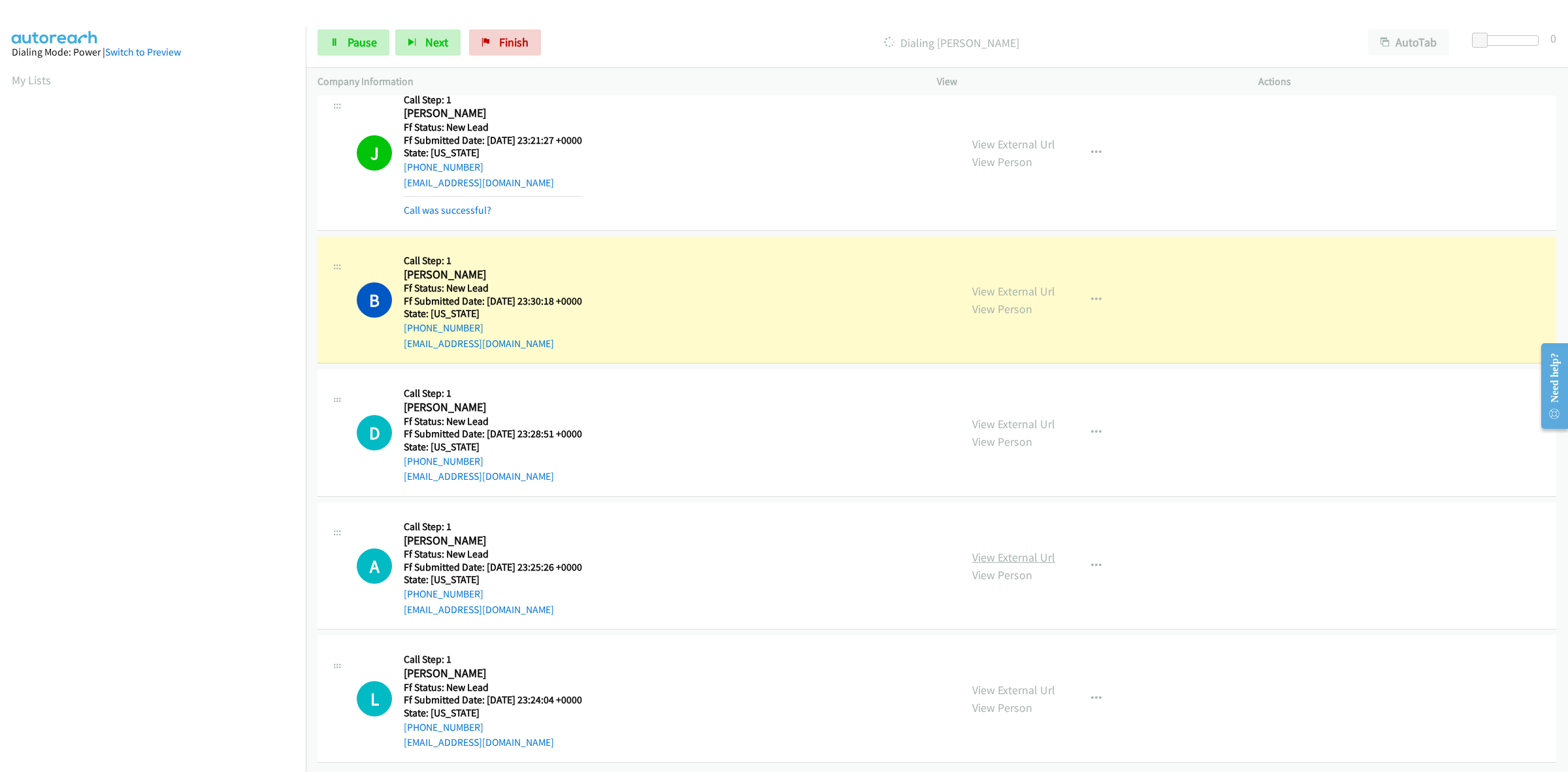
click at [982, 550] on link "View External Url" at bounding box center [1014, 557] width 83 height 15
click at [1003, 683] on link "View External Url" at bounding box center [1014, 690] width 83 height 15
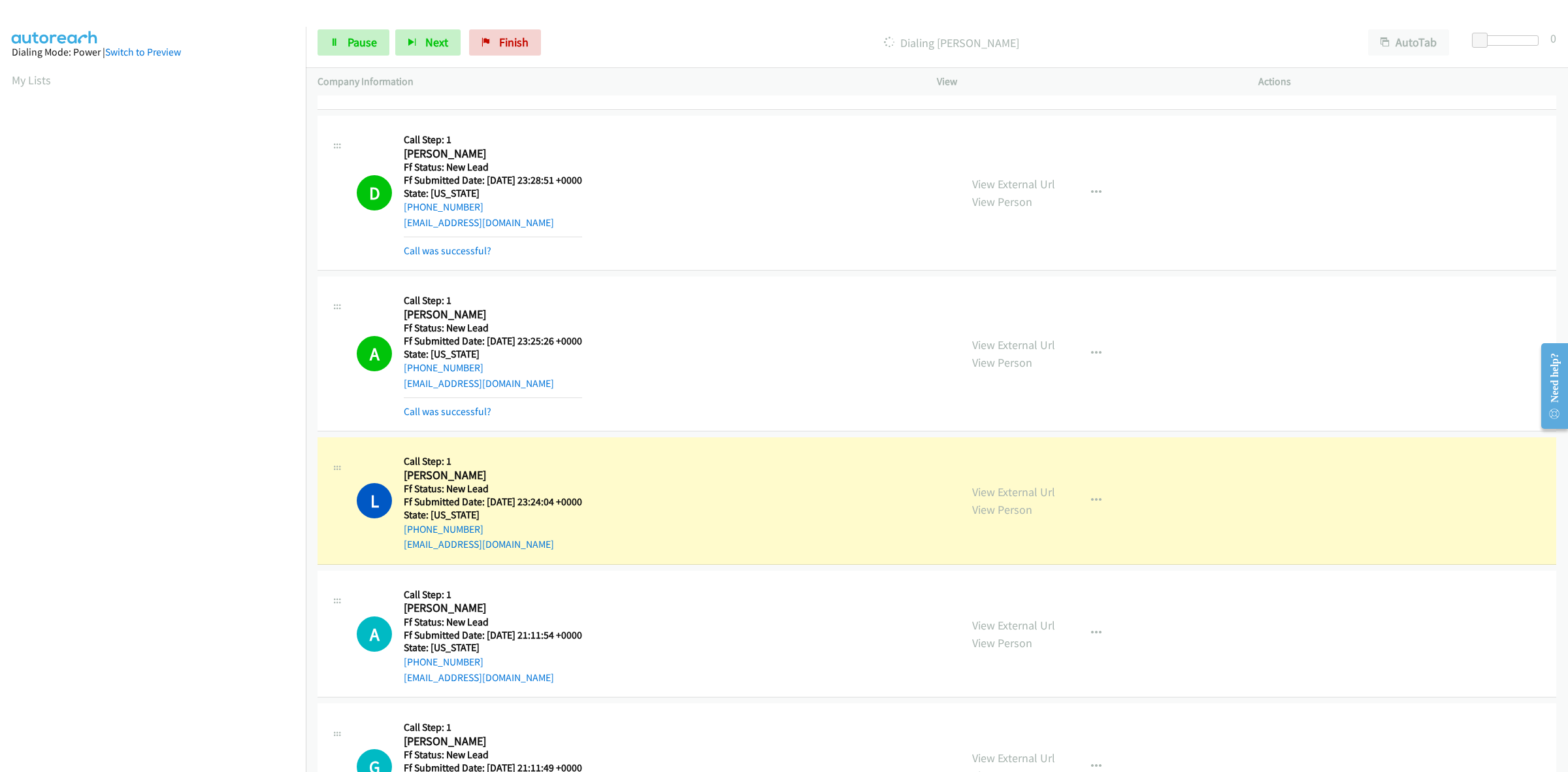
scroll to position [1973, 0]
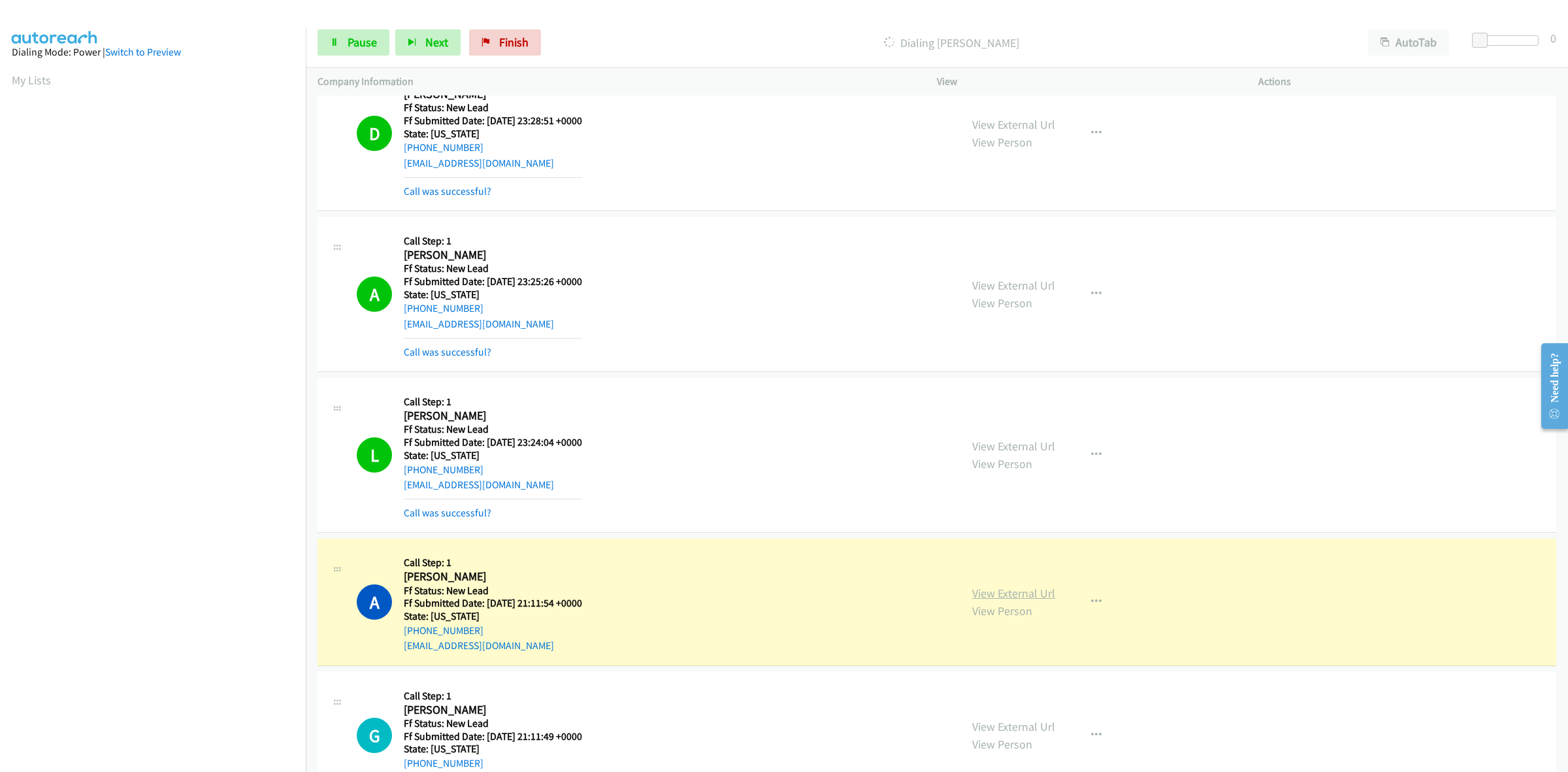
click at [1043, 596] on link "View External Url" at bounding box center [1014, 593] width 83 height 15
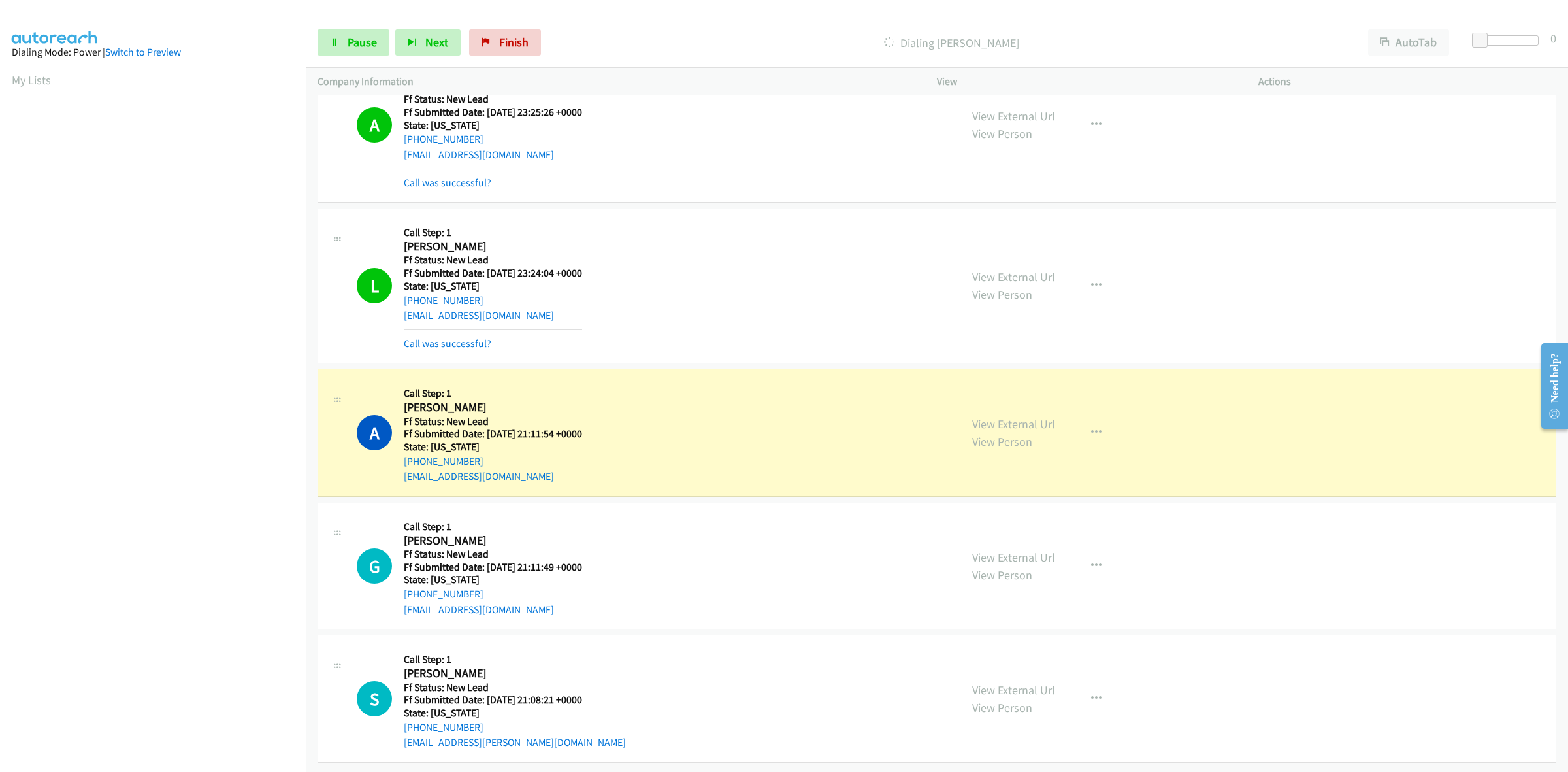
scroll to position [2158, 0]
click at [1018, 550] on link "View External Url" at bounding box center [1014, 557] width 83 height 15
click at [1016, 683] on link "View External Url" at bounding box center [1014, 690] width 83 height 15
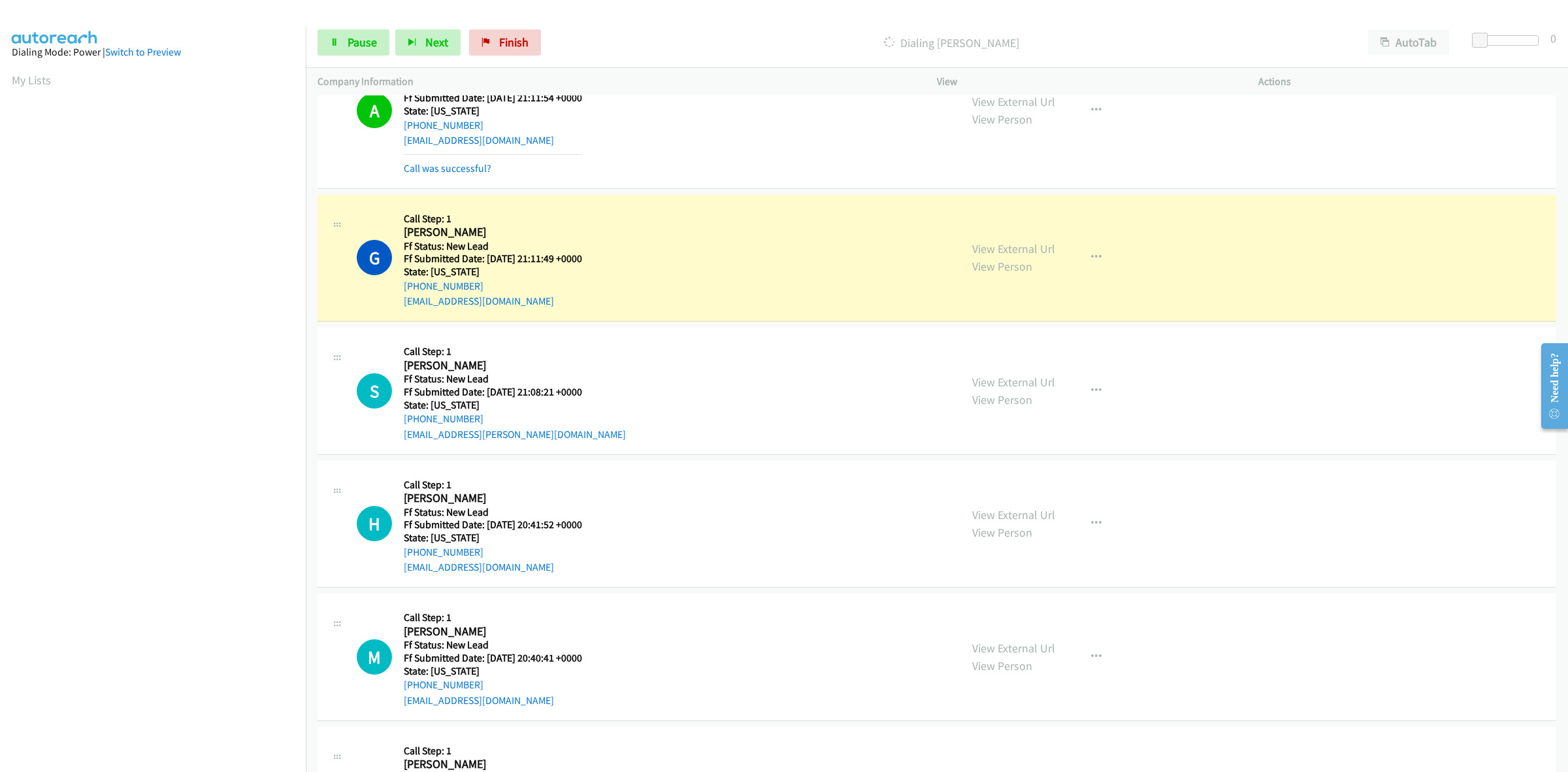
scroll to position [2566, 0]
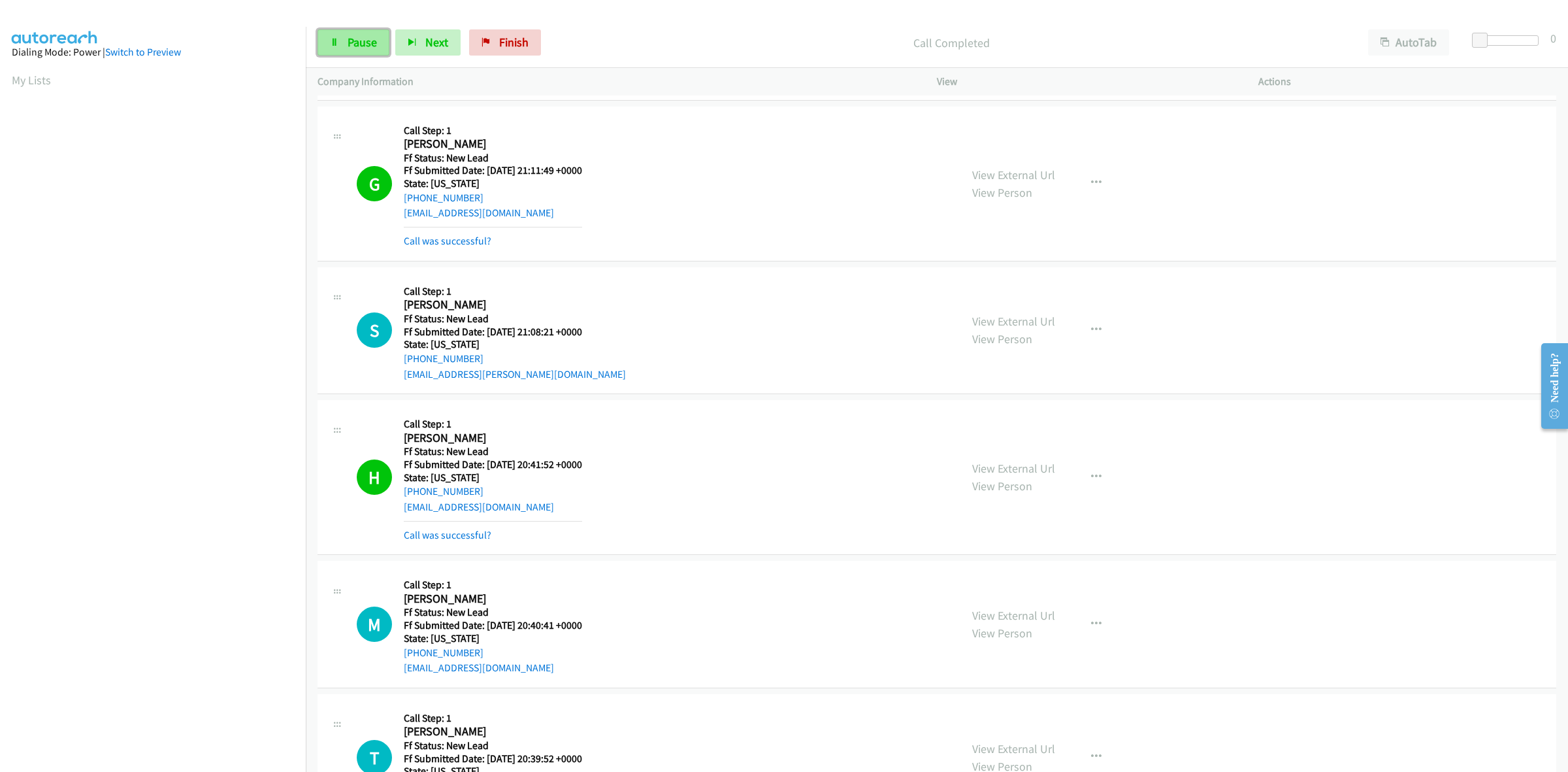
click at [348, 36] on span "Pause" at bounding box center [362, 42] width 29 height 15
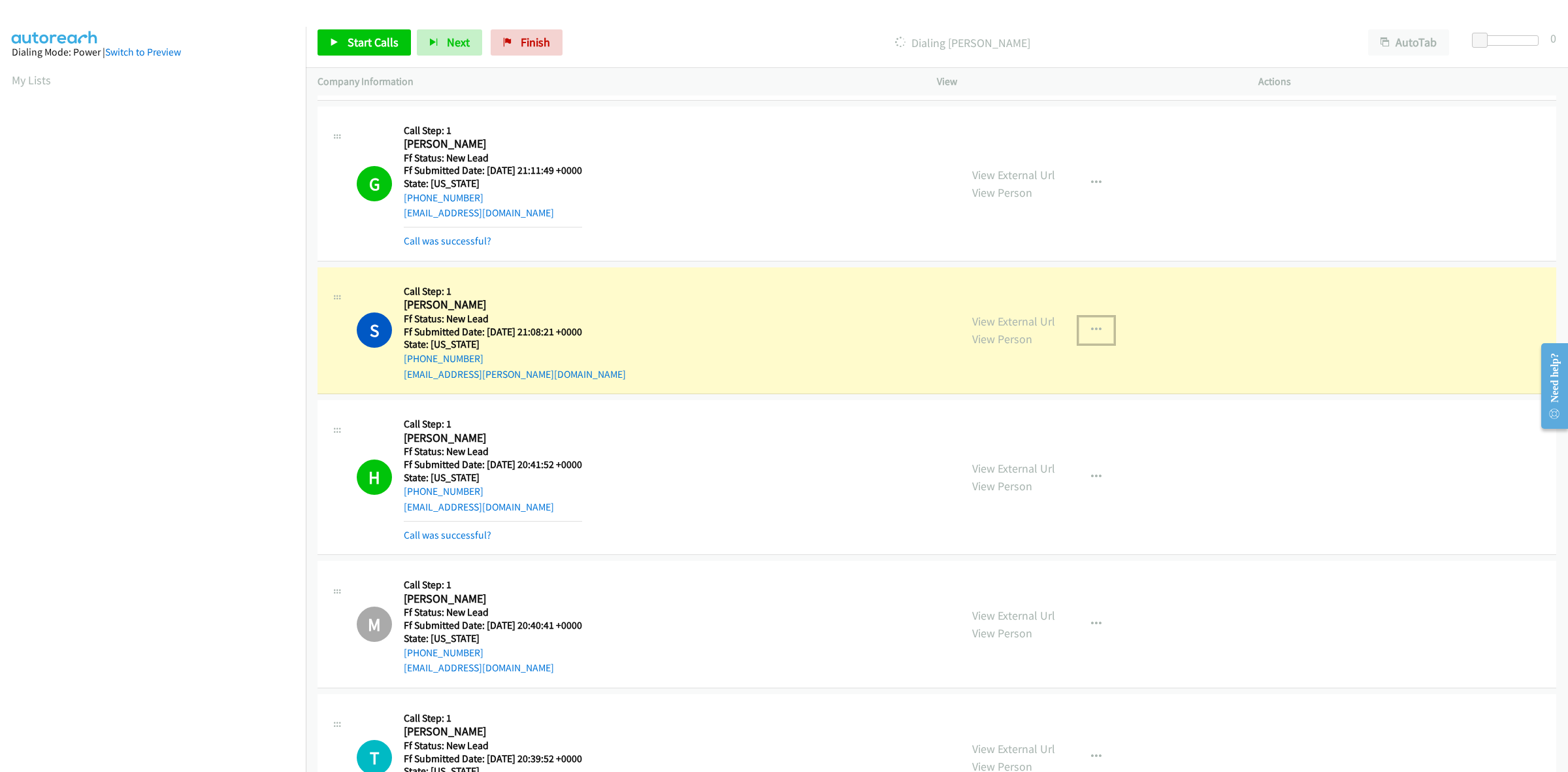
click at [1095, 328] on icon "button" at bounding box center [1096, 330] width 10 height 10
click at [1040, 443] on link "Add to do not call list" at bounding box center [1027, 442] width 174 height 26
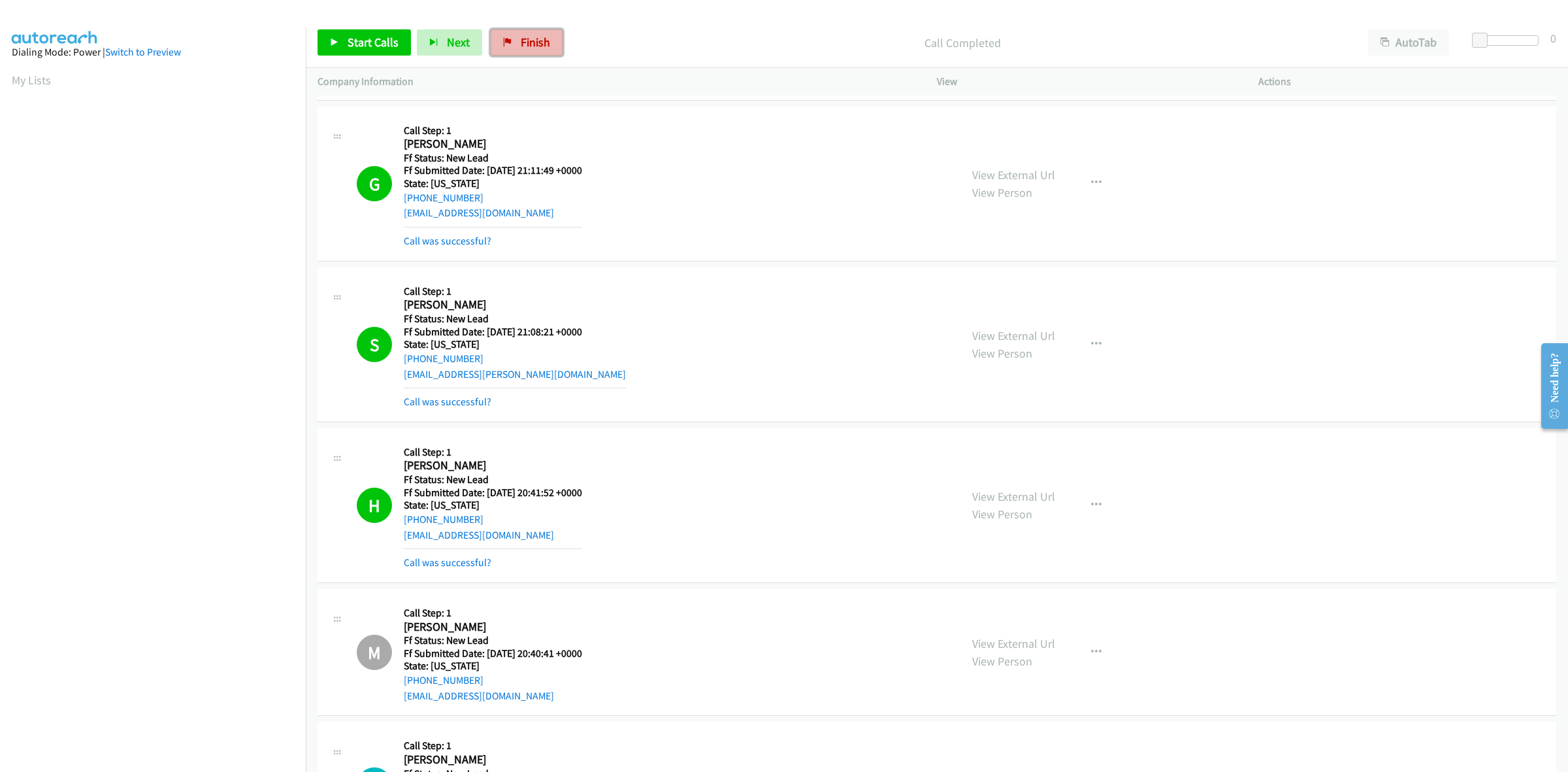
click at [515, 40] on link "Finish" at bounding box center [527, 42] width 72 height 26
